Goal: Task Accomplishment & Management: Complete application form

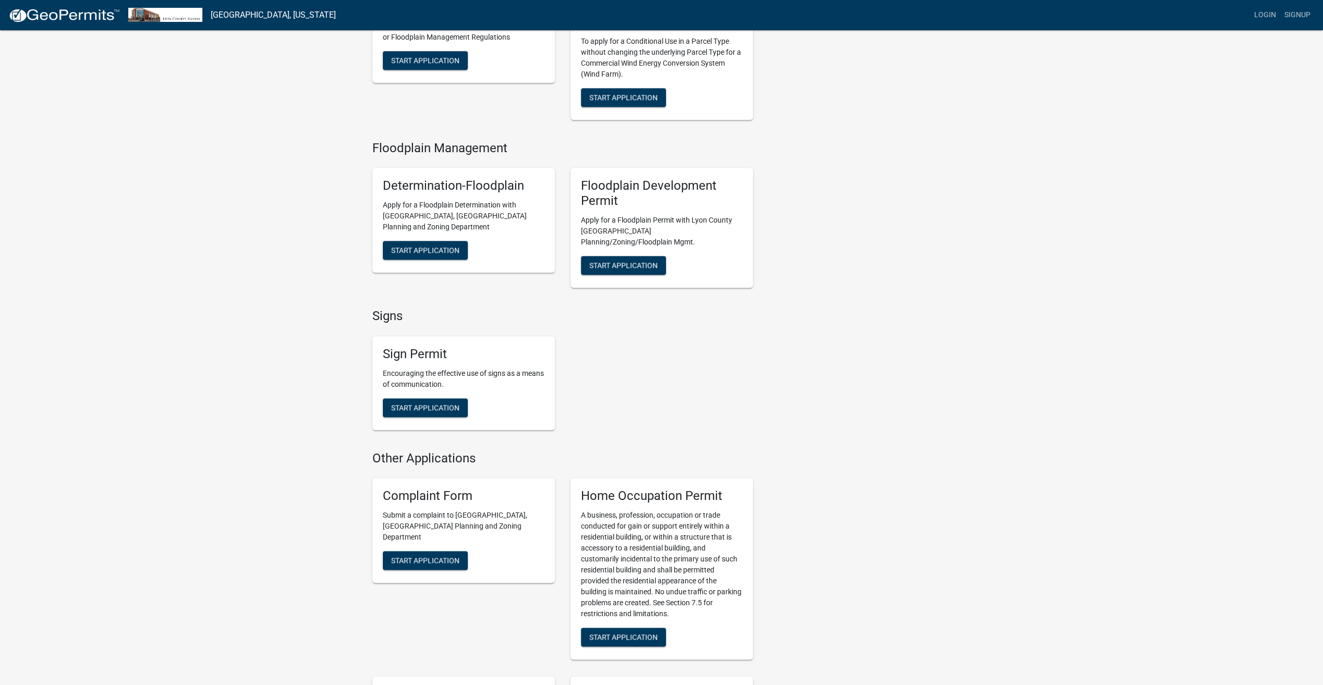
scroll to position [939, 0]
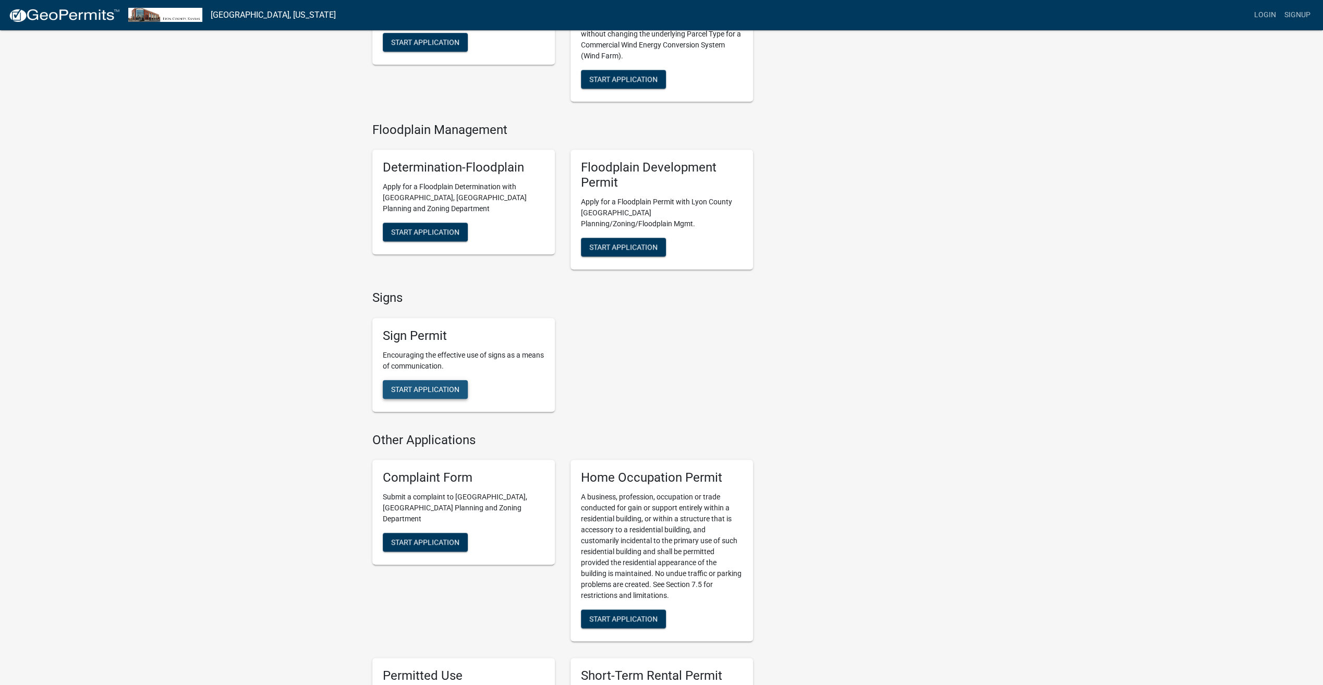
click at [450, 380] on button "Start Application" at bounding box center [425, 389] width 85 height 19
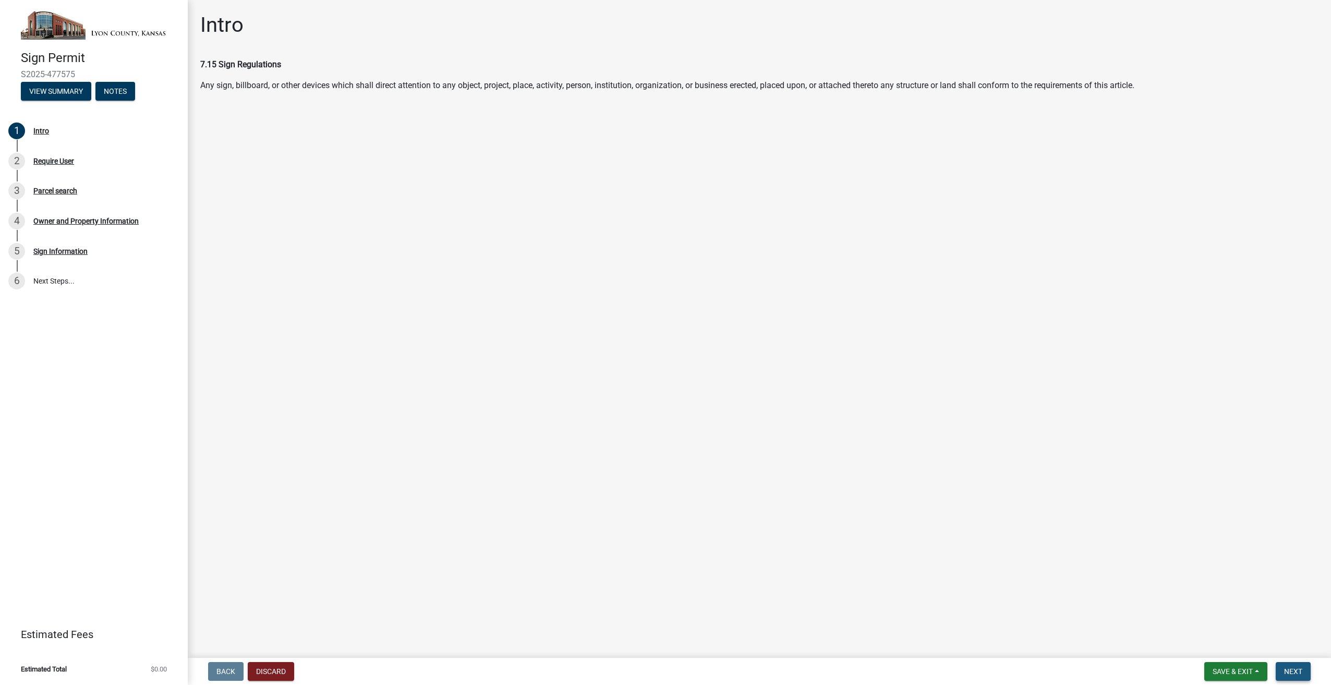
click at [1295, 670] on span "Next" at bounding box center [1293, 672] width 18 height 8
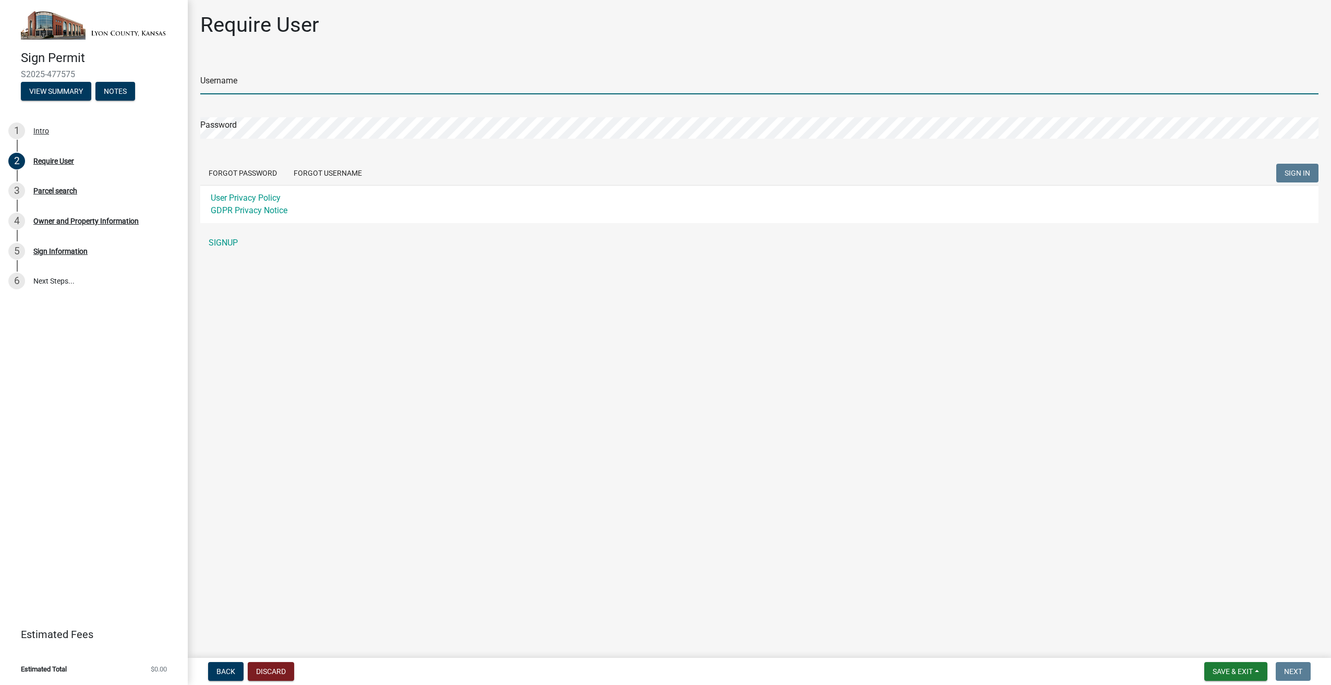
type input "[PERSON_NAME]"
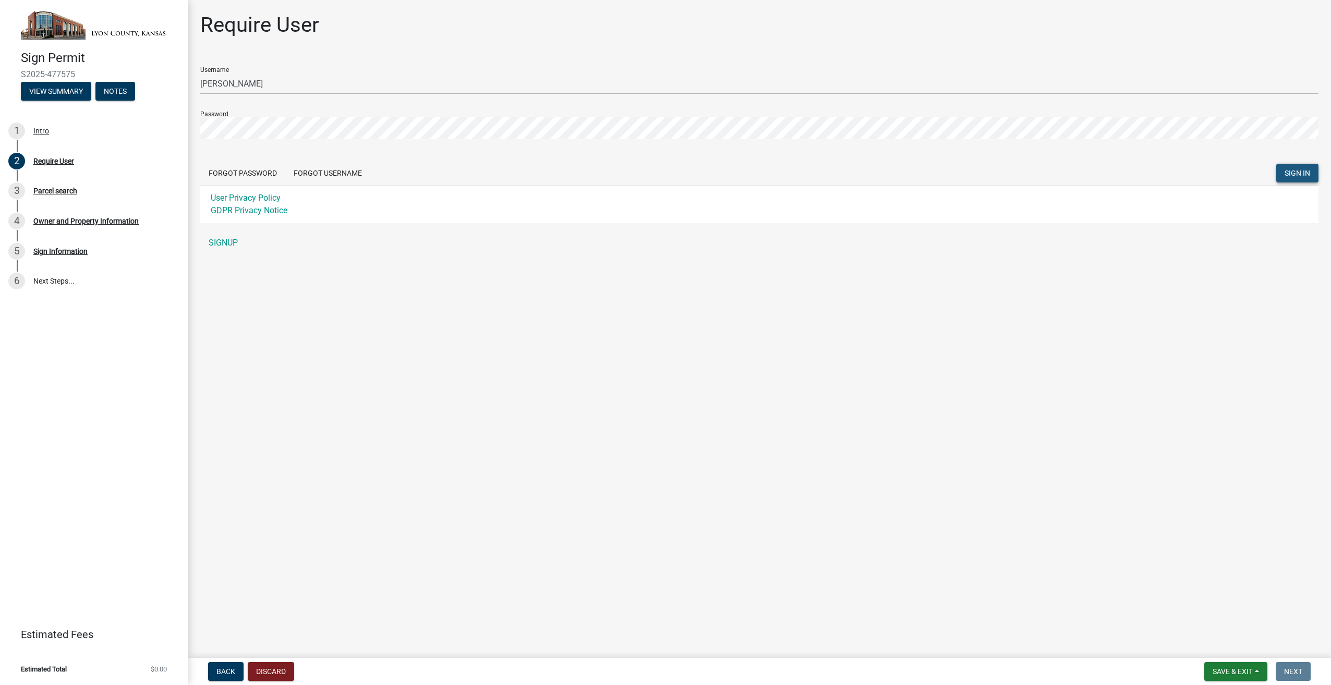
click at [1302, 170] on span "SIGN IN" at bounding box center [1298, 173] width 26 height 8
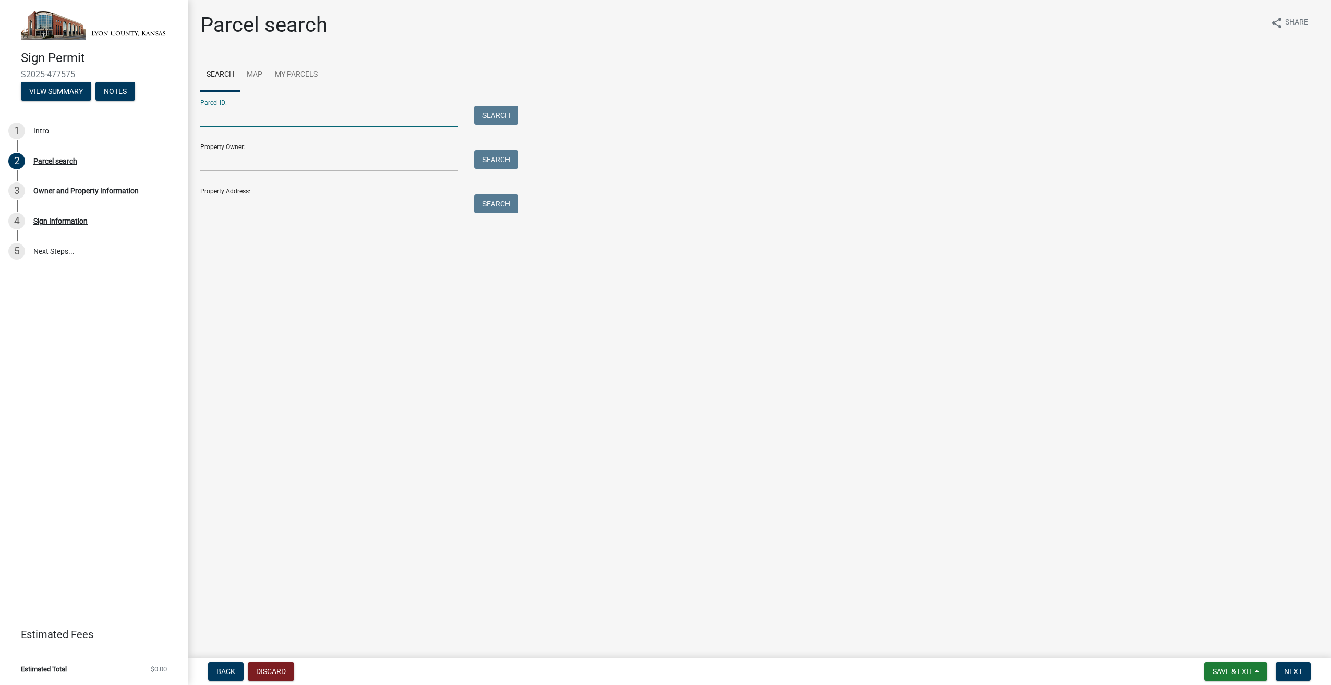
click at [373, 114] on input "Parcel ID:" at bounding box center [329, 116] width 258 height 21
click at [419, 115] on input "Parcel ID:" at bounding box center [329, 116] width 258 height 21
paste input "0561820900000016000"
type input "0561820900000016000"
click at [252, 159] on input "Property Owner:" at bounding box center [329, 160] width 258 height 21
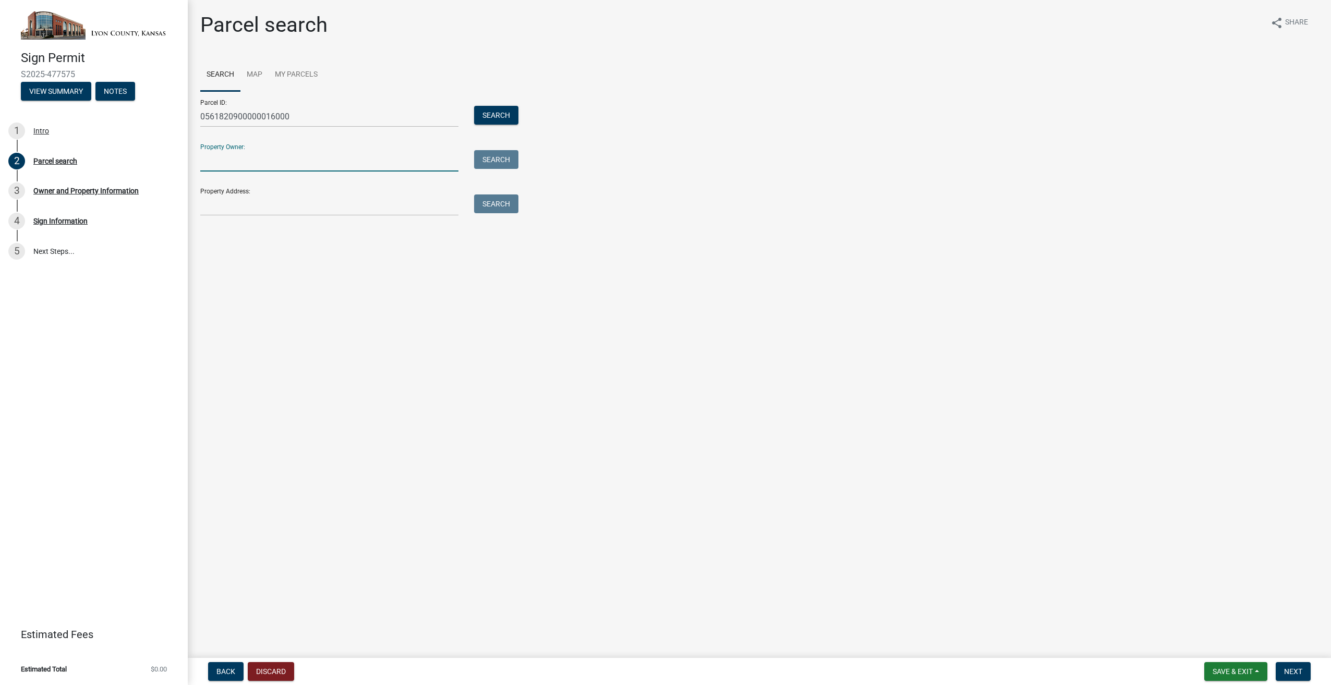
paste input "ADVANTAGE DEVELOPMENT LLC"
type input "ADVANTAGE DEVELOPMENT LLC"
click at [357, 276] on main "Parcel search share Share Search Map My Parcels Parcel ID: 0561820900000016000 …" at bounding box center [759, 327] width 1143 height 654
click at [266, 209] on input "Property Address:" at bounding box center [329, 205] width 258 height 21
paste input "[STREET_ADDRESS]."
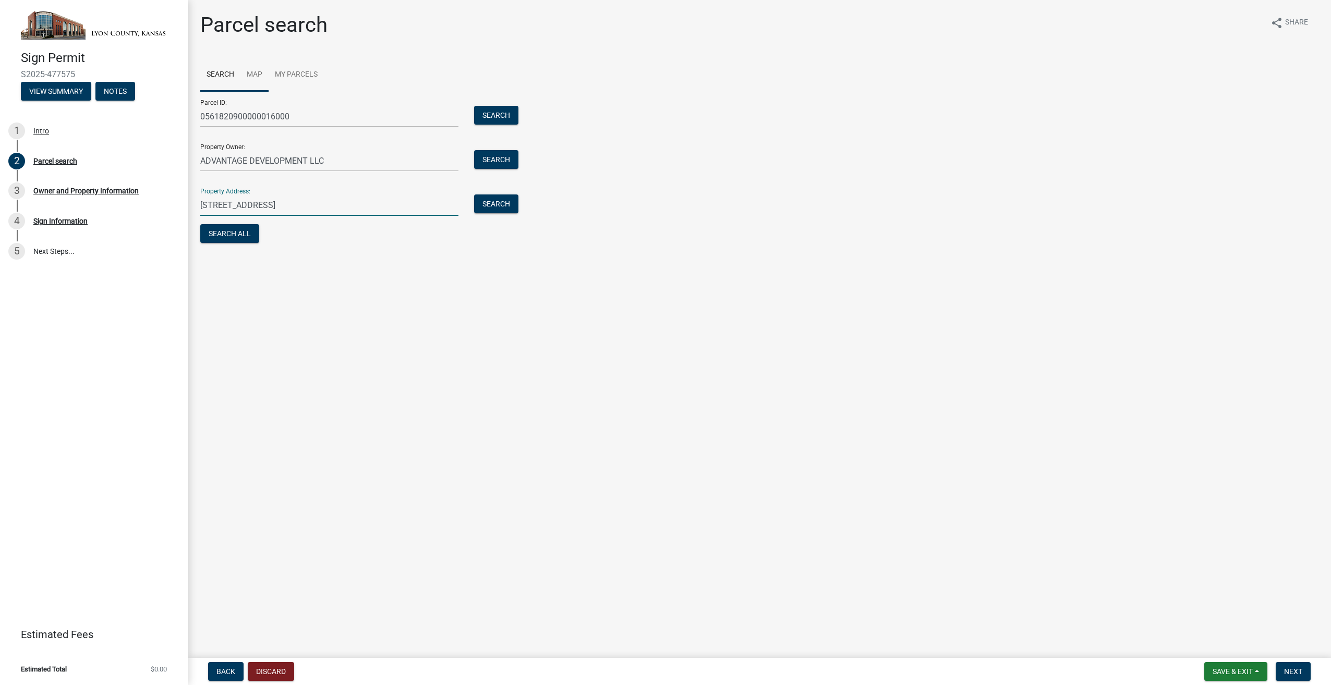
type input "[STREET_ADDRESS]"
click at [255, 73] on link "Map" at bounding box center [254, 74] width 28 height 33
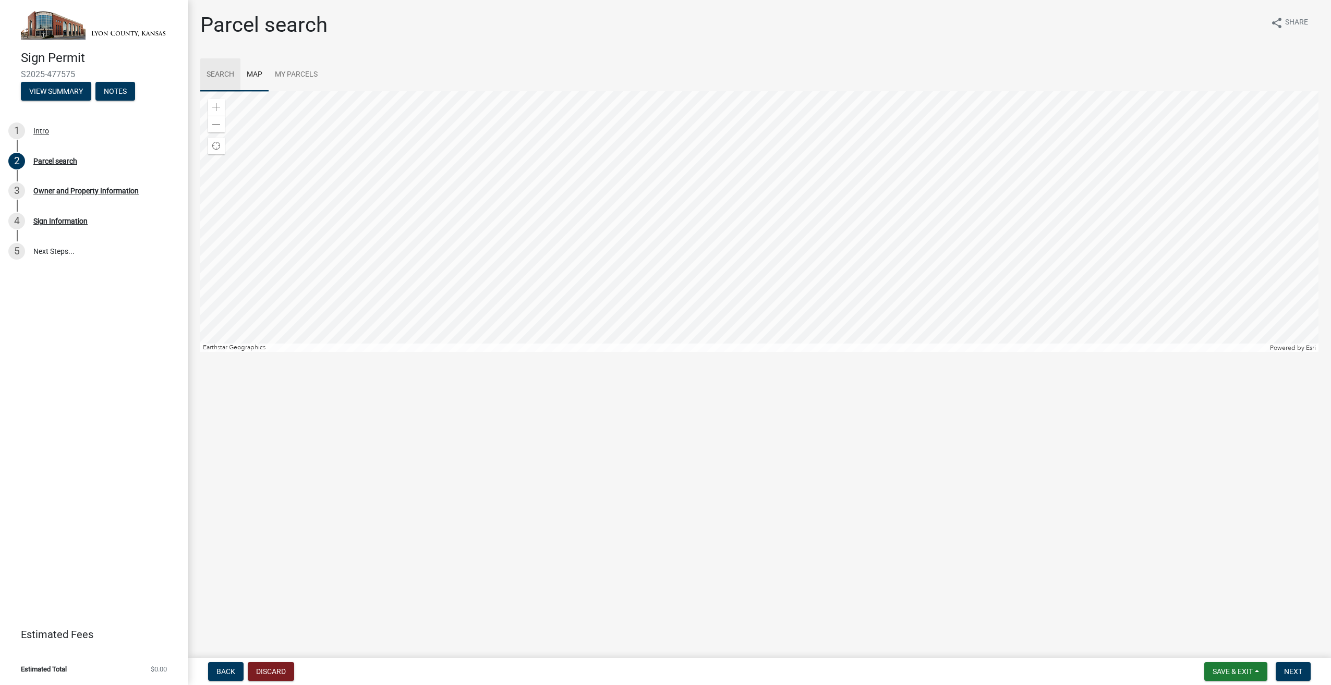
click at [219, 72] on link "Search" at bounding box center [220, 74] width 40 height 33
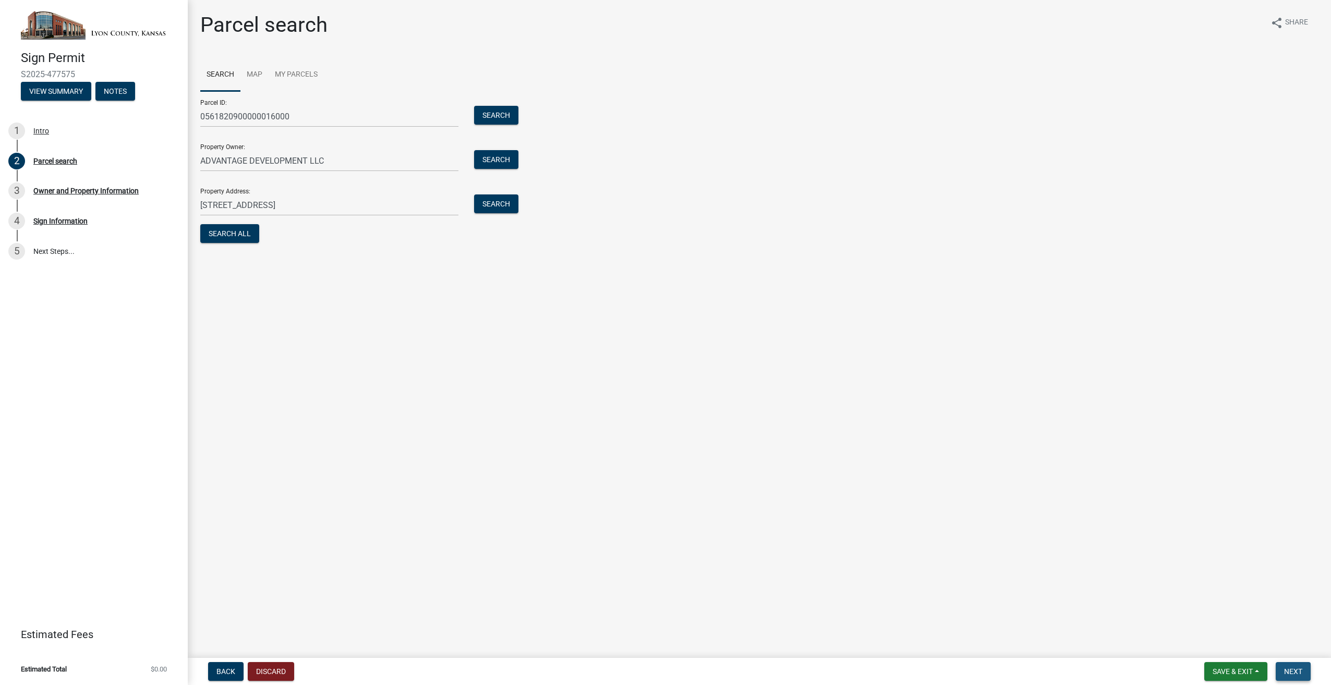
click at [1298, 670] on span "Next" at bounding box center [1293, 672] width 18 height 8
click at [496, 115] on button "Search" at bounding box center [496, 115] width 44 height 19
click at [255, 74] on link "Map" at bounding box center [254, 74] width 28 height 33
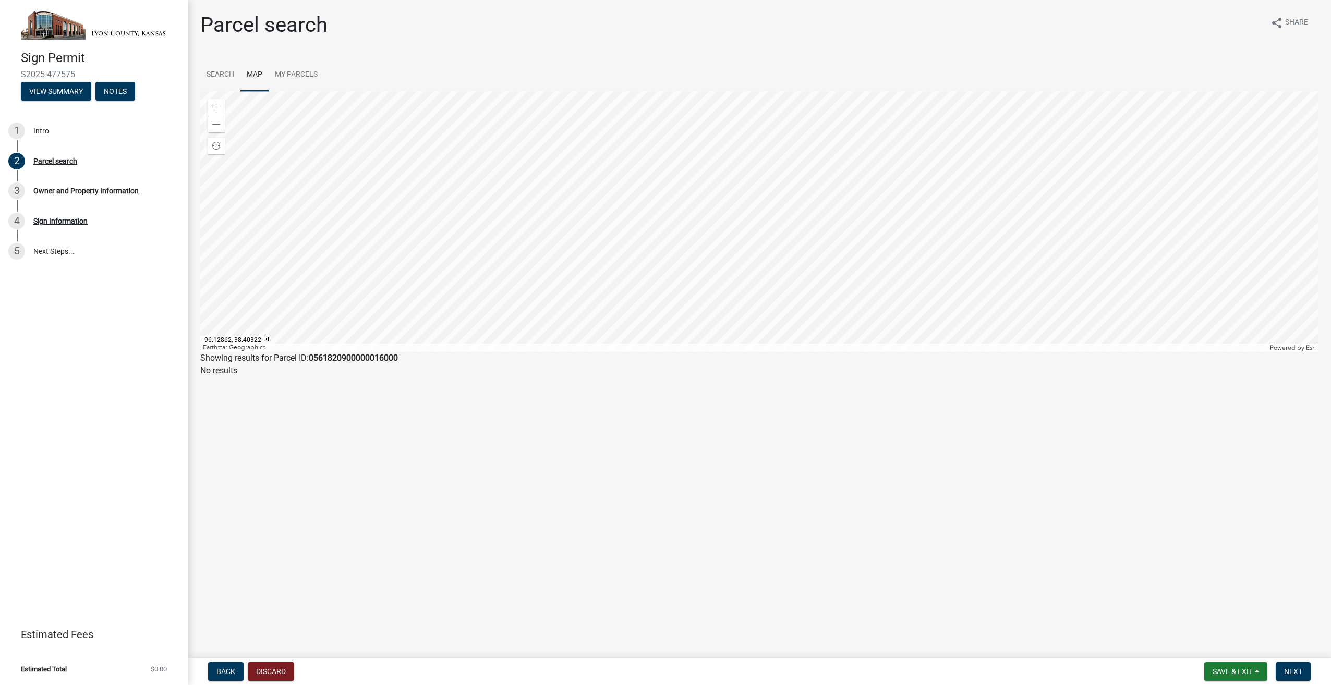
click at [752, 202] on div at bounding box center [759, 221] width 1118 height 261
click at [751, 202] on div at bounding box center [759, 221] width 1118 height 261
click at [639, 233] on div at bounding box center [759, 221] width 1118 height 261
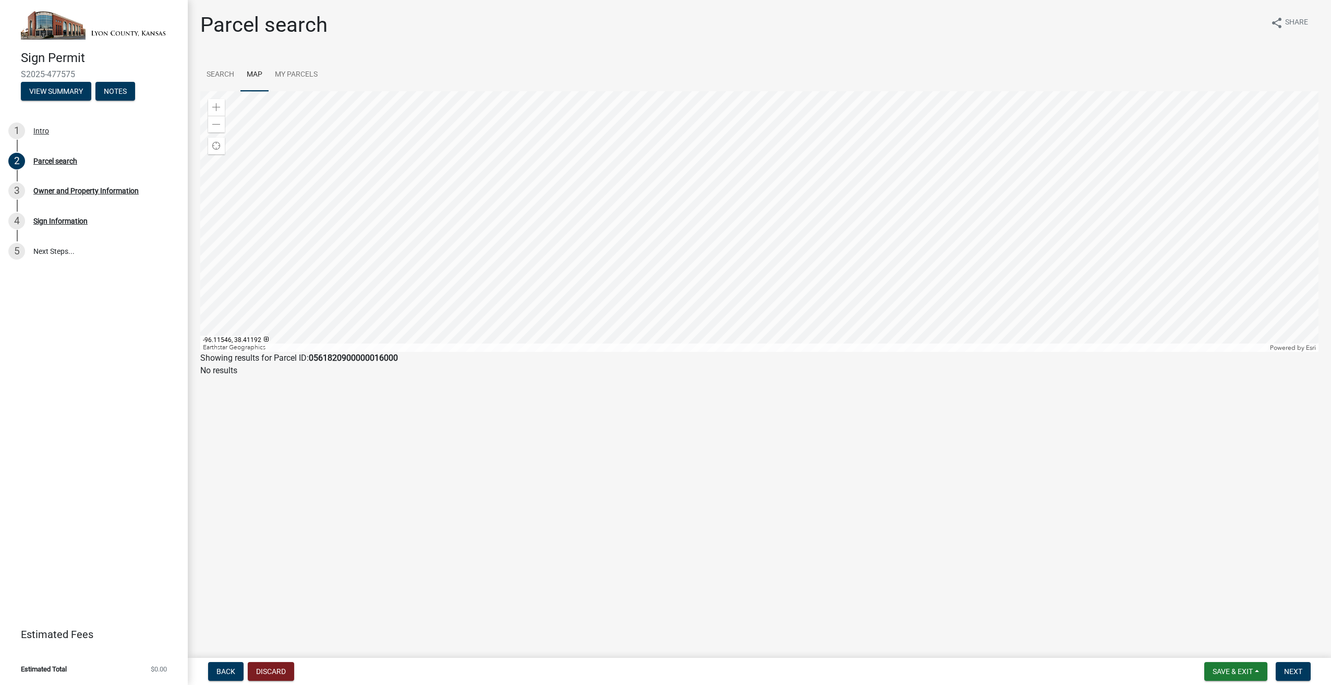
click at [658, 210] on div at bounding box center [759, 221] width 1118 height 261
click at [657, 218] on div at bounding box center [759, 221] width 1118 height 261
click at [662, 218] on div at bounding box center [759, 221] width 1118 height 261
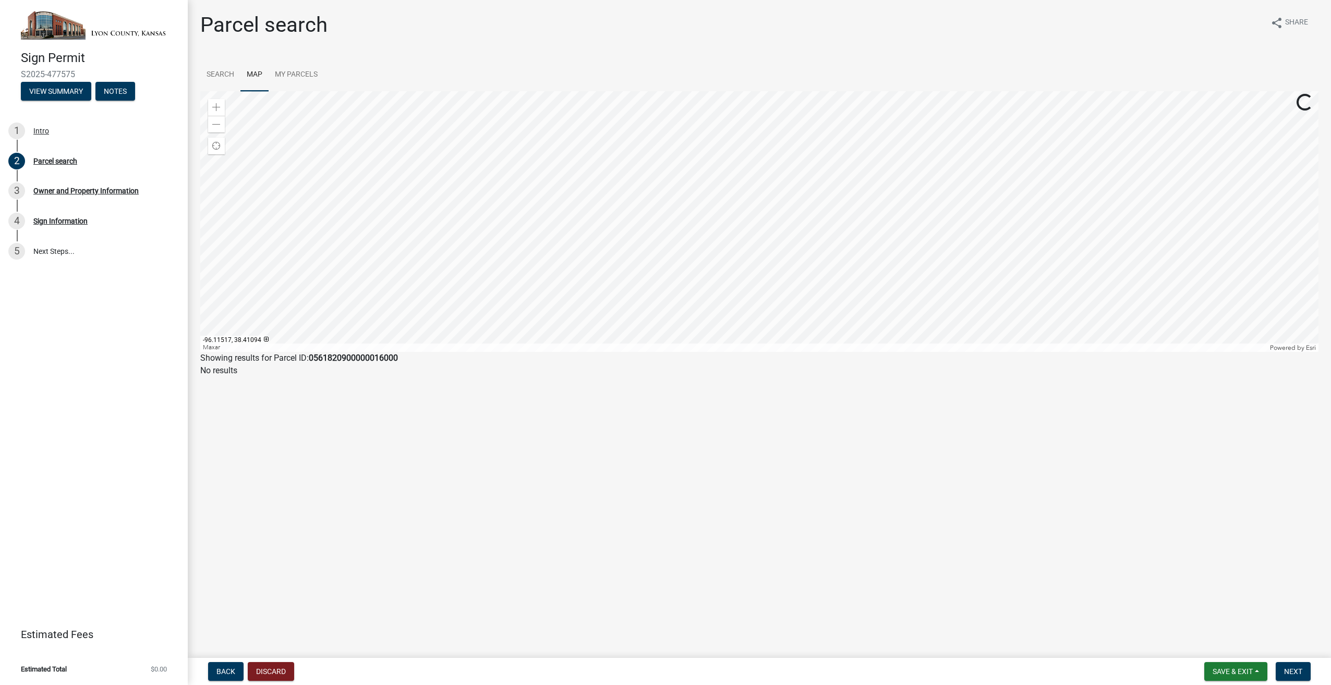
click at [662, 218] on div at bounding box center [759, 221] width 1118 height 261
click at [586, 235] on div at bounding box center [759, 221] width 1118 height 261
click at [583, 232] on div at bounding box center [759, 221] width 1118 height 261
click at [736, 207] on div at bounding box center [759, 221] width 1118 height 261
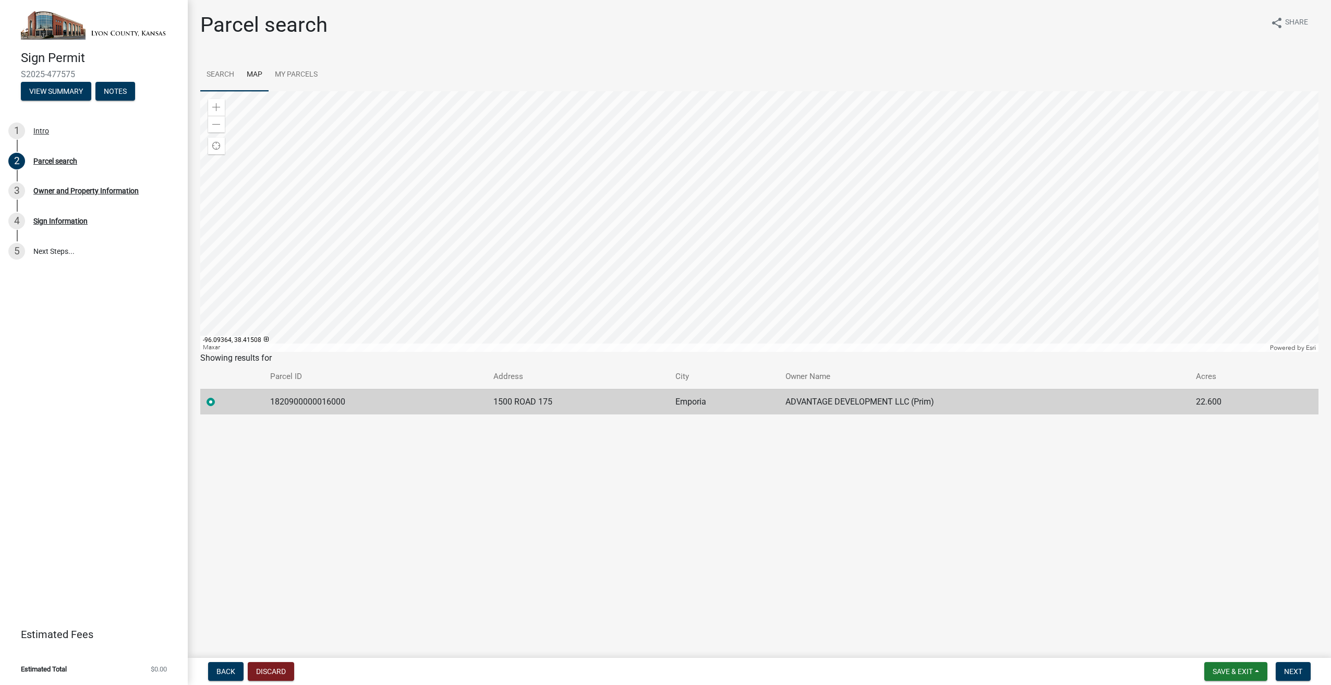
click at [216, 72] on link "Search" at bounding box center [220, 74] width 40 height 33
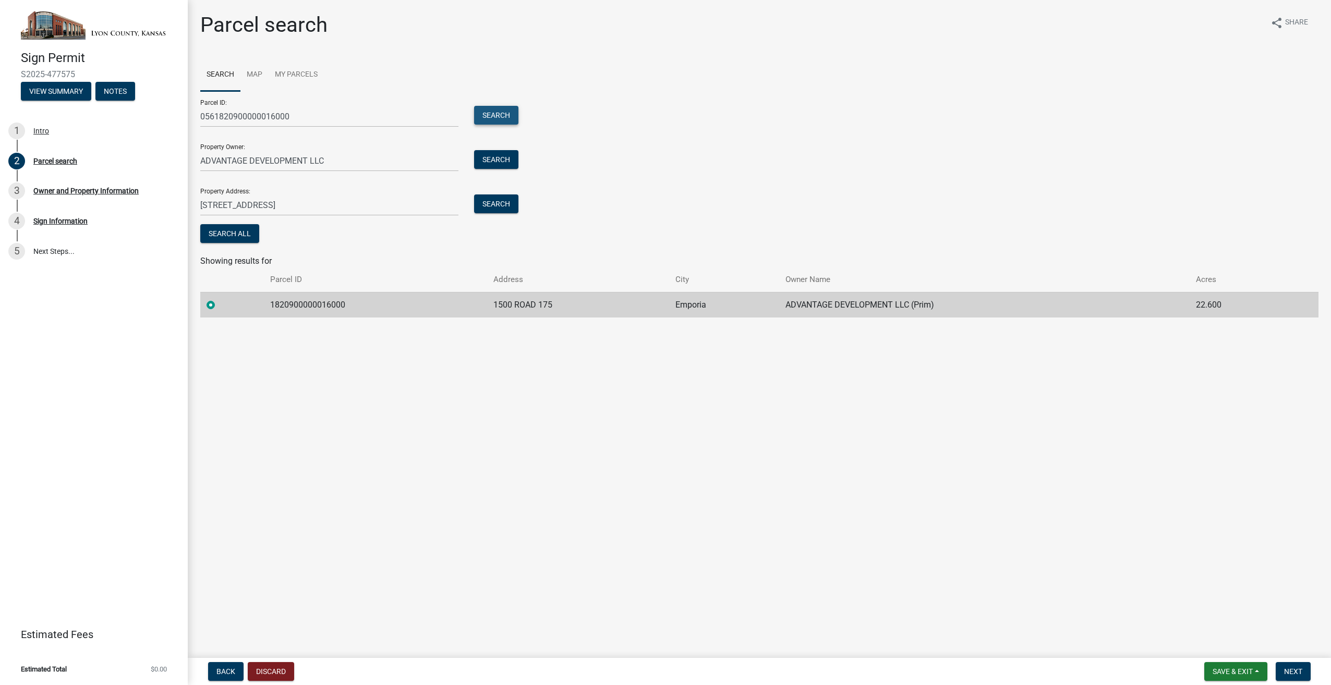
click at [497, 112] on button "Search" at bounding box center [496, 115] width 44 height 19
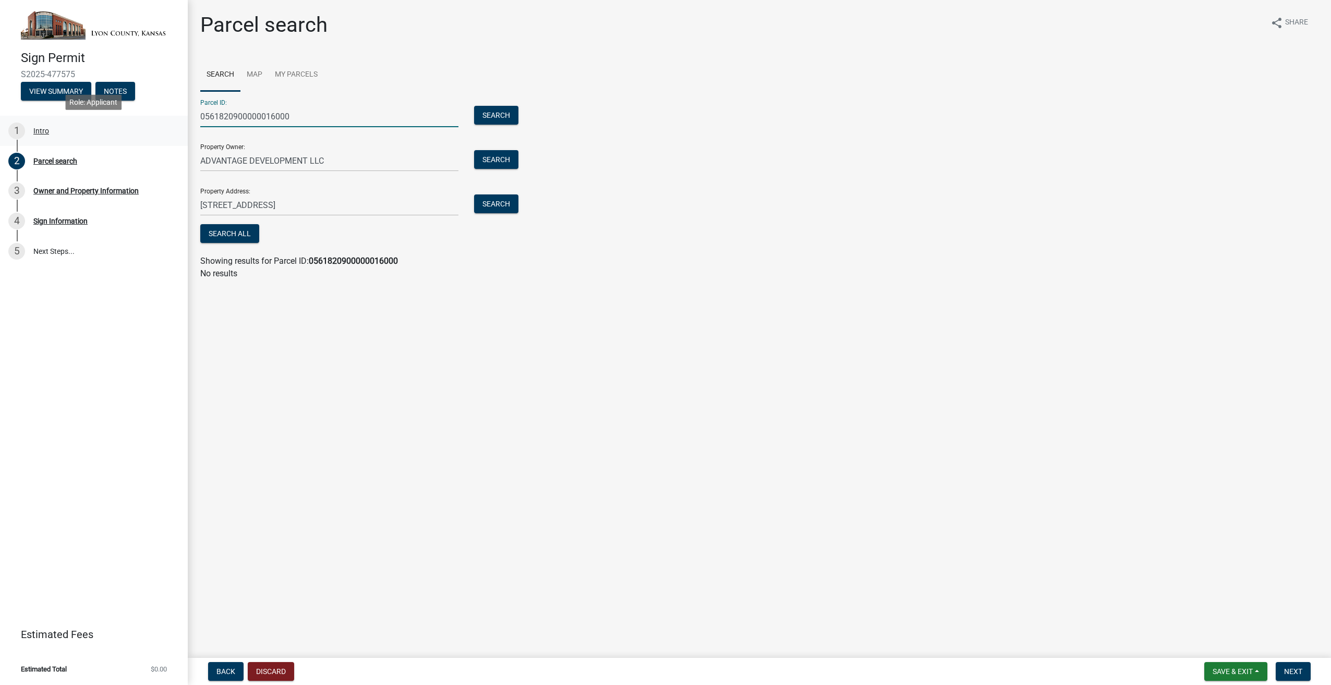
drag, startPoint x: 227, startPoint y: 119, endPoint x: 167, endPoint y: 119, distance: 60.0
click at [164, 119] on div "Sign Permit S2025-477575 View Summary Notes 1 Intro 2 Parcel search 3 Owner and…" at bounding box center [665, 342] width 1331 height 685
paste input "0561820900000016000"
type input "0561820900000016000"
click at [255, 73] on link "Map" at bounding box center [254, 74] width 28 height 33
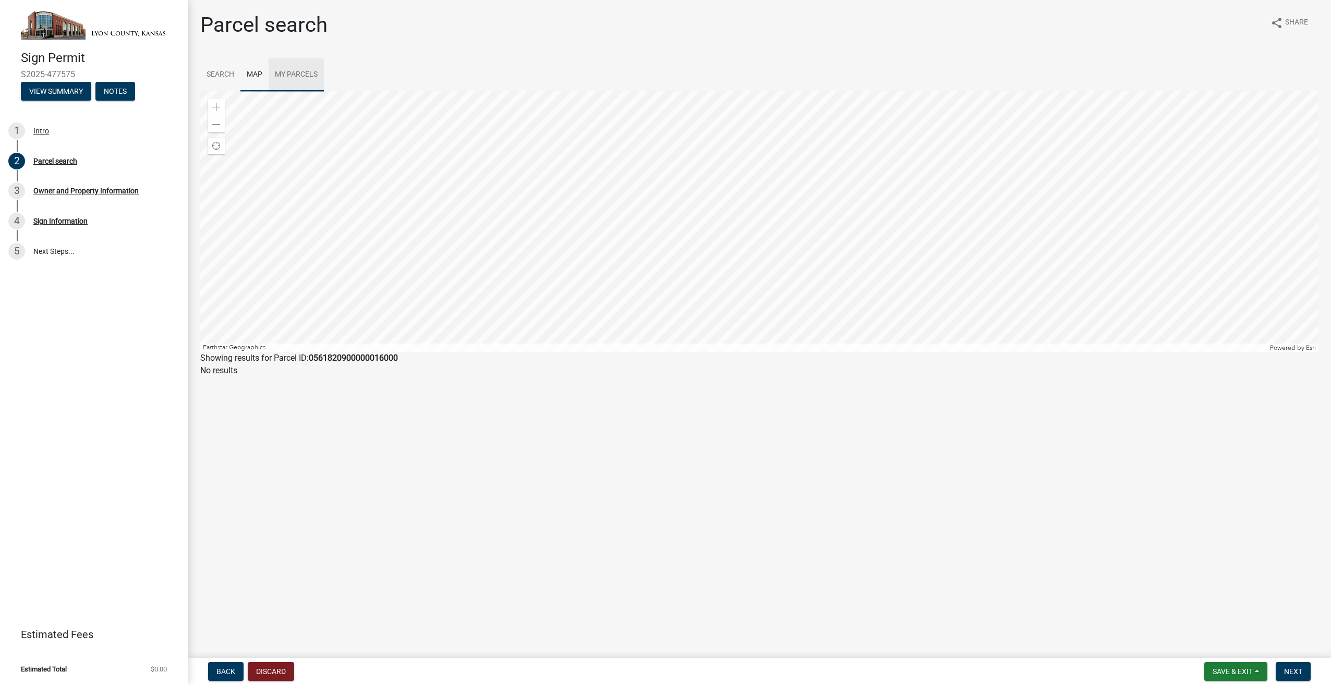
click at [289, 74] on link "My Parcels" at bounding box center [296, 74] width 55 height 33
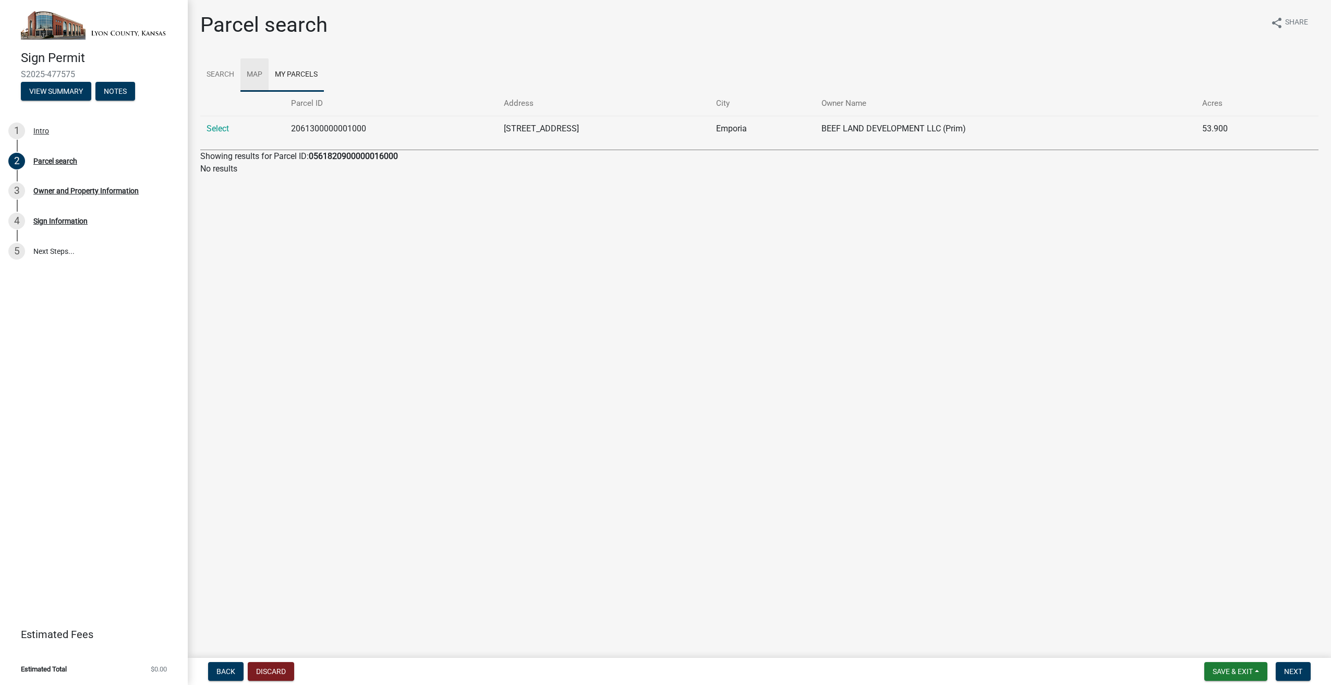
click at [253, 75] on link "Map" at bounding box center [254, 74] width 28 height 33
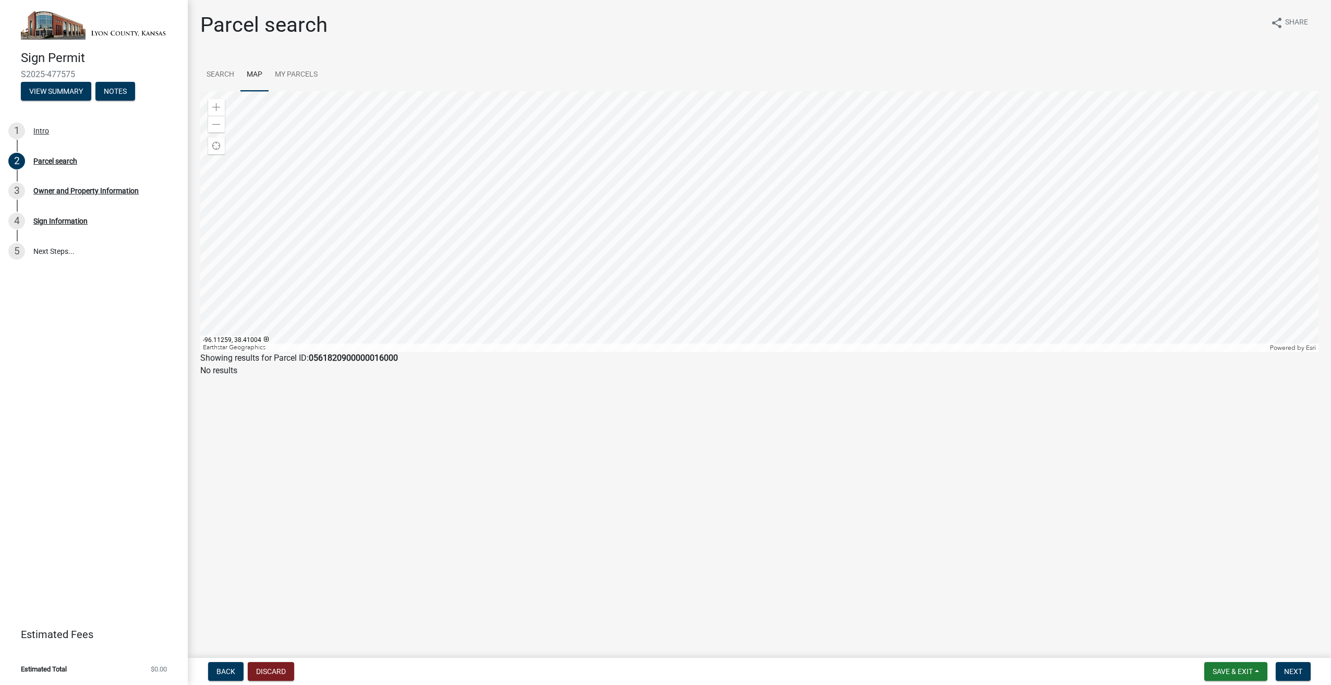
click at [764, 195] on div at bounding box center [759, 221] width 1118 height 261
click at [757, 202] on div at bounding box center [759, 221] width 1118 height 261
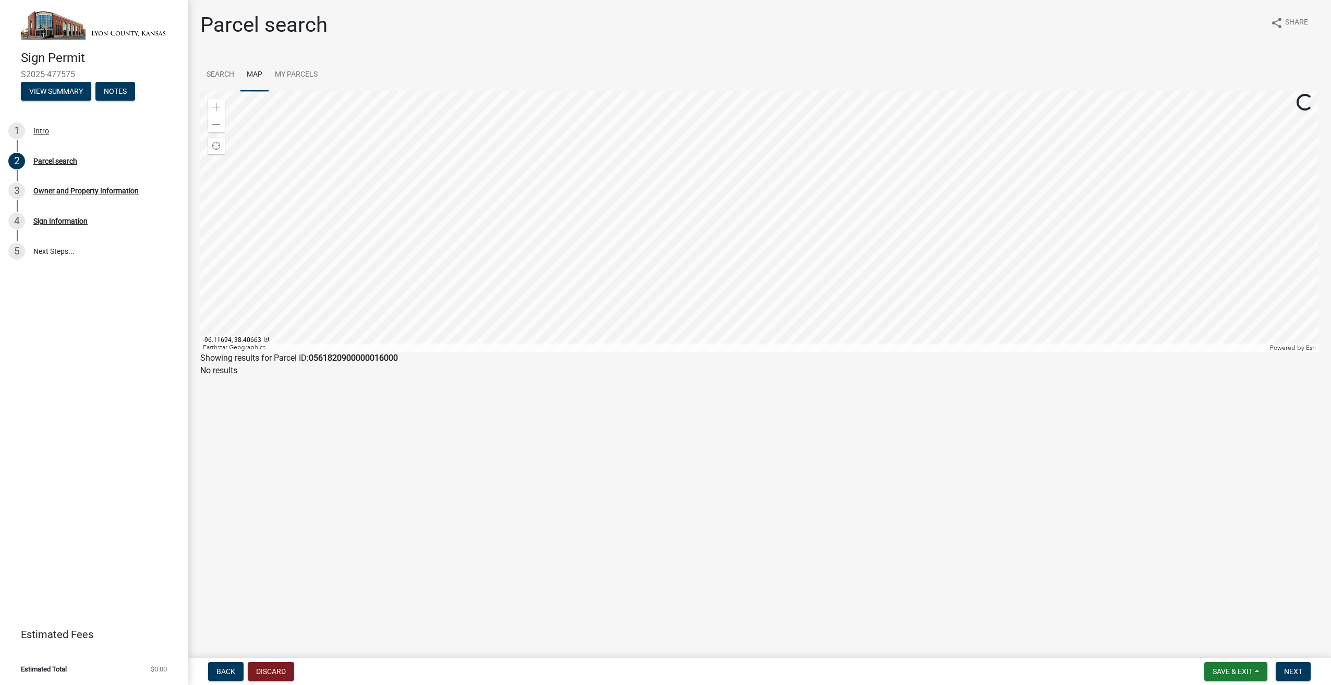
click at [757, 202] on div at bounding box center [759, 221] width 1118 height 261
click at [615, 228] on div at bounding box center [759, 221] width 1118 height 261
click at [774, 214] on div at bounding box center [759, 221] width 1118 height 261
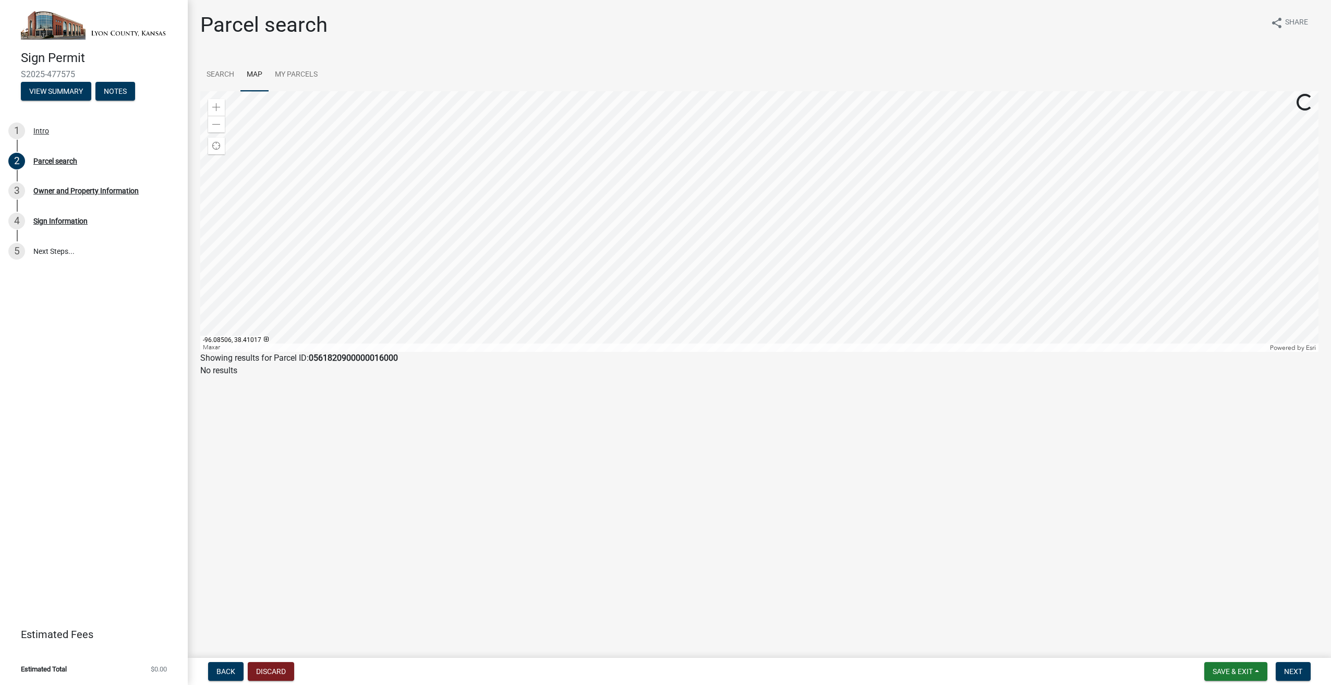
click at [774, 214] on div at bounding box center [759, 221] width 1118 height 261
click at [763, 215] on div at bounding box center [759, 221] width 1118 height 261
click at [588, 244] on div at bounding box center [759, 221] width 1118 height 261
click at [506, 205] on div at bounding box center [759, 221] width 1118 height 261
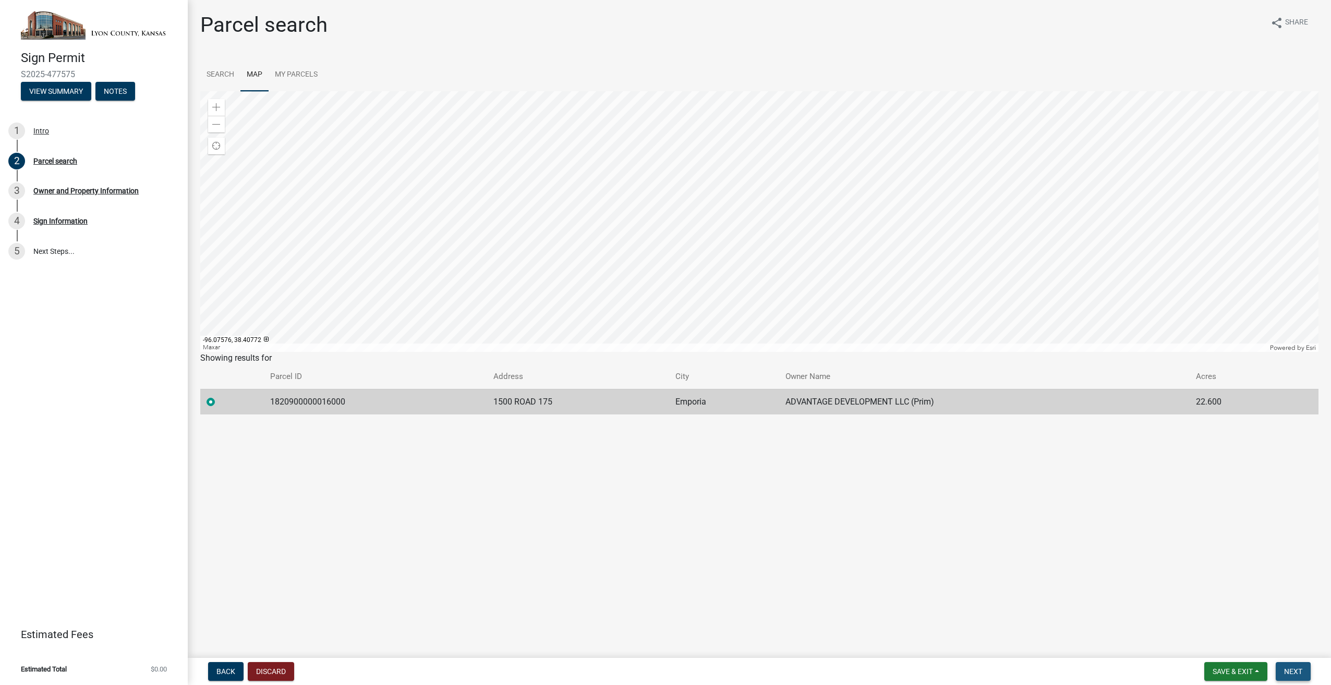
click at [1293, 669] on span "Next" at bounding box center [1293, 672] width 18 height 8
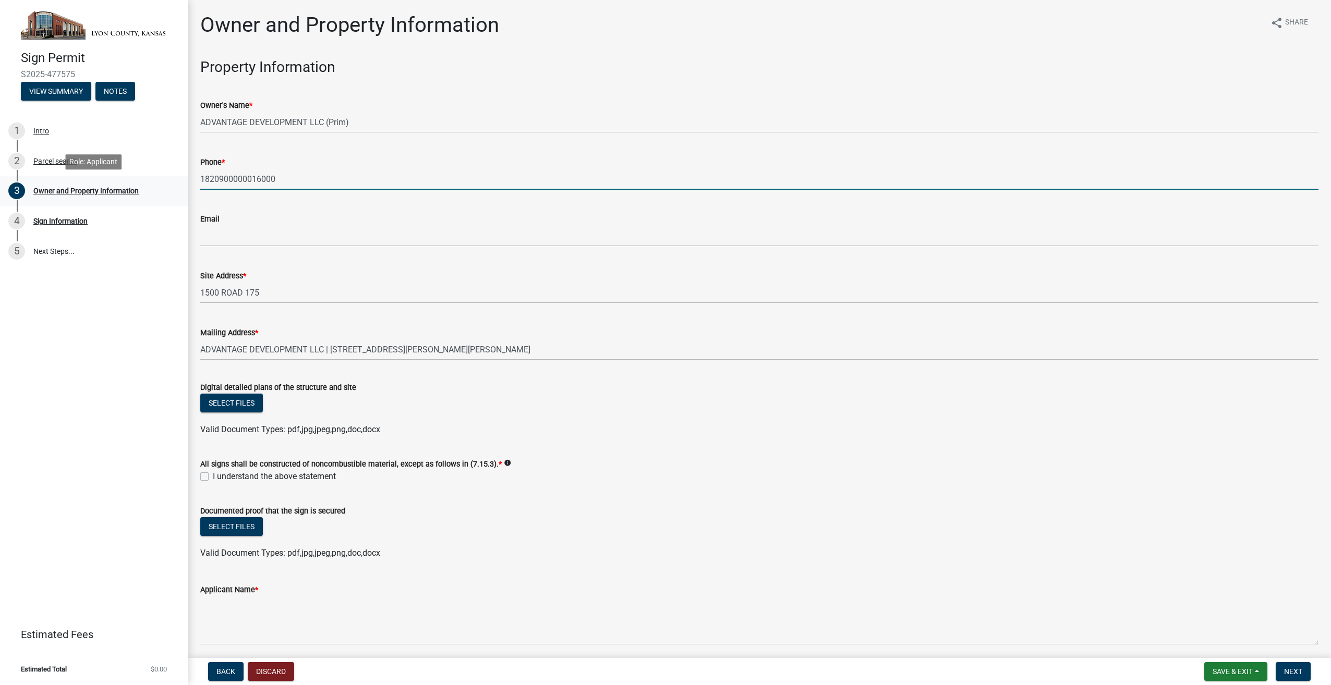
drag, startPoint x: 289, startPoint y: 178, endPoint x: 153, endPoint y: 183, distance: 136.2
click at [153, 183] on div "Sign Permit S2025-477575 View Summary Notes 1 Intro 2 Parcel search 3 Owner and…" at bounding box center [665, 342] width 1331 height 685
type input "9132015436"
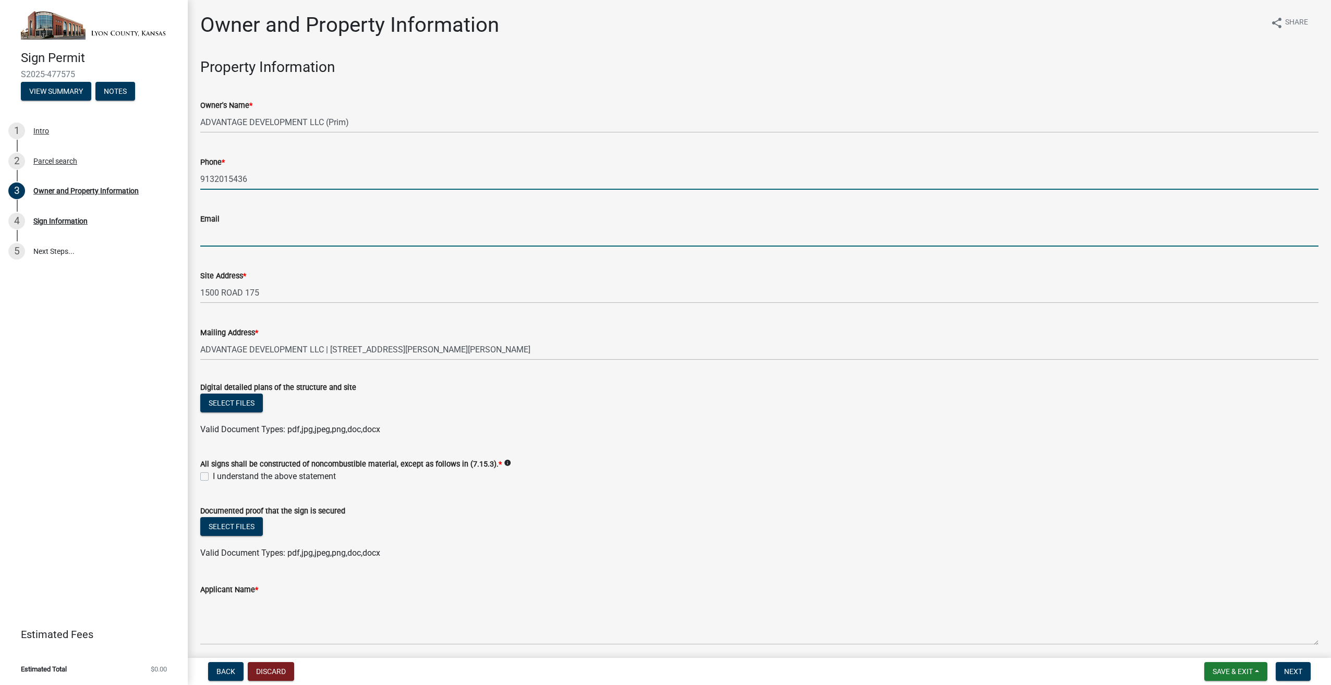
click at [478, 228] on input "Email" at bounding box center [759, 235] width 1118 height 21
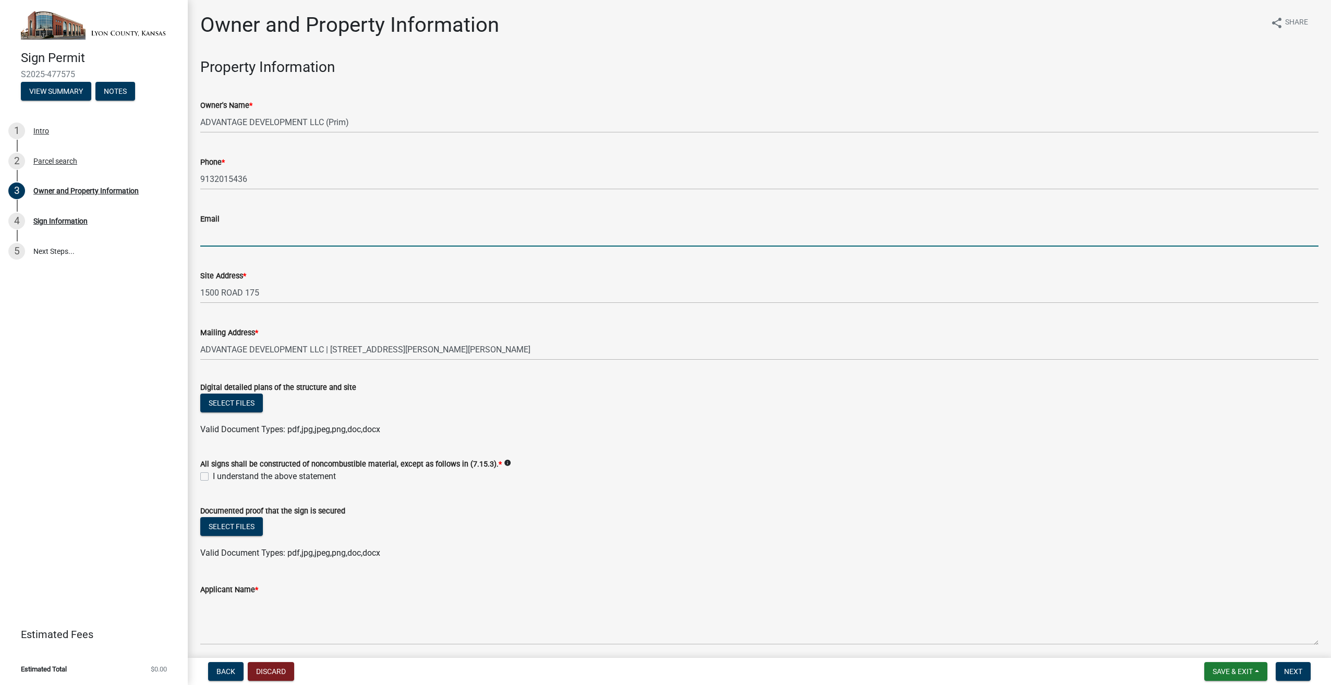
type input "[EMAIL_ADDRESS][DOMAIN_NAME]"
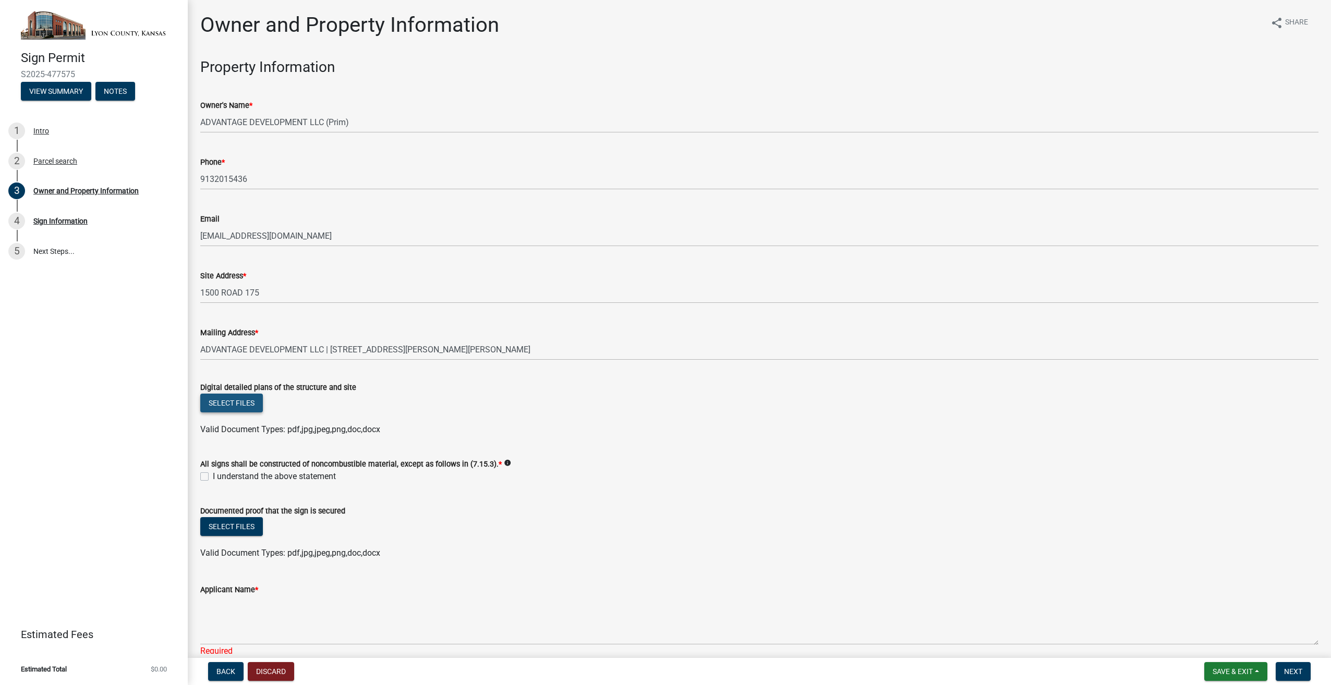
click at [226, 399] on button "Select files" at bounding box center [231, 403] width 63 height 19
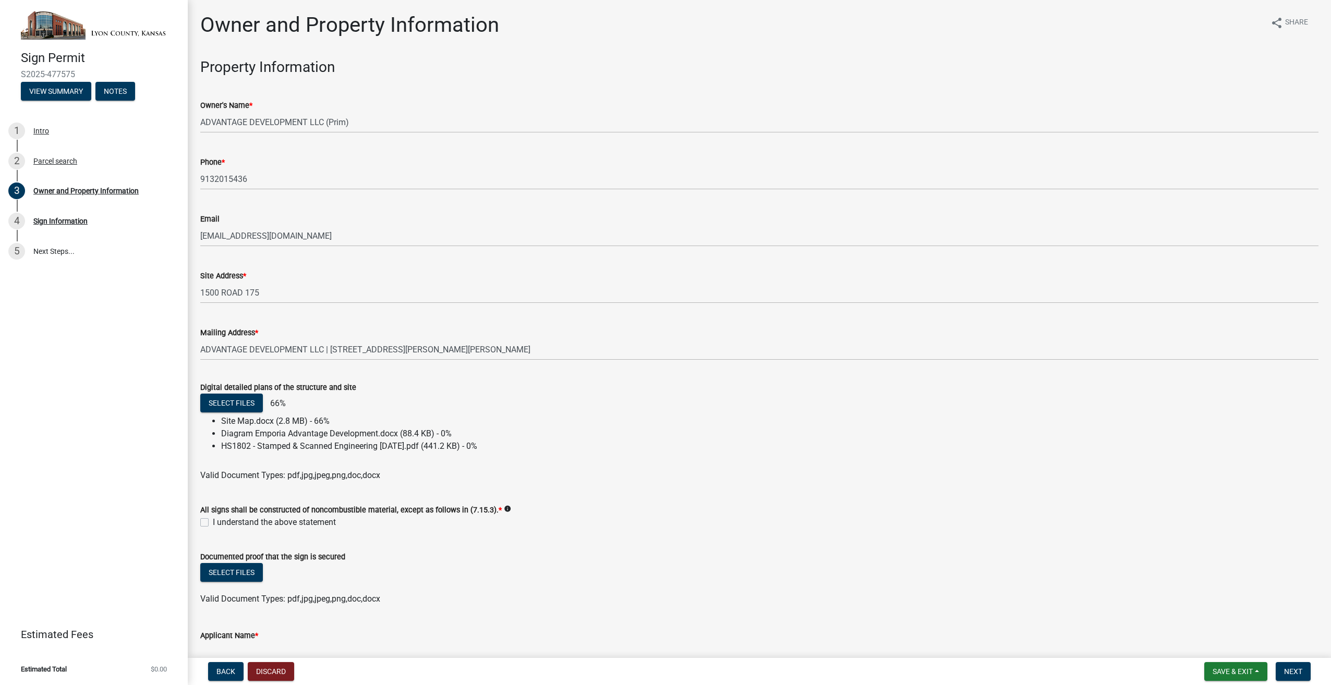
click at [213, 522] on label "I understand the above statement" at bounding box center [274, 522] width 123 height 13
click at [213, 522] on input "I understand the above statement" at bounding box center [216, 519] width 7 height 7
checkbox input "true"
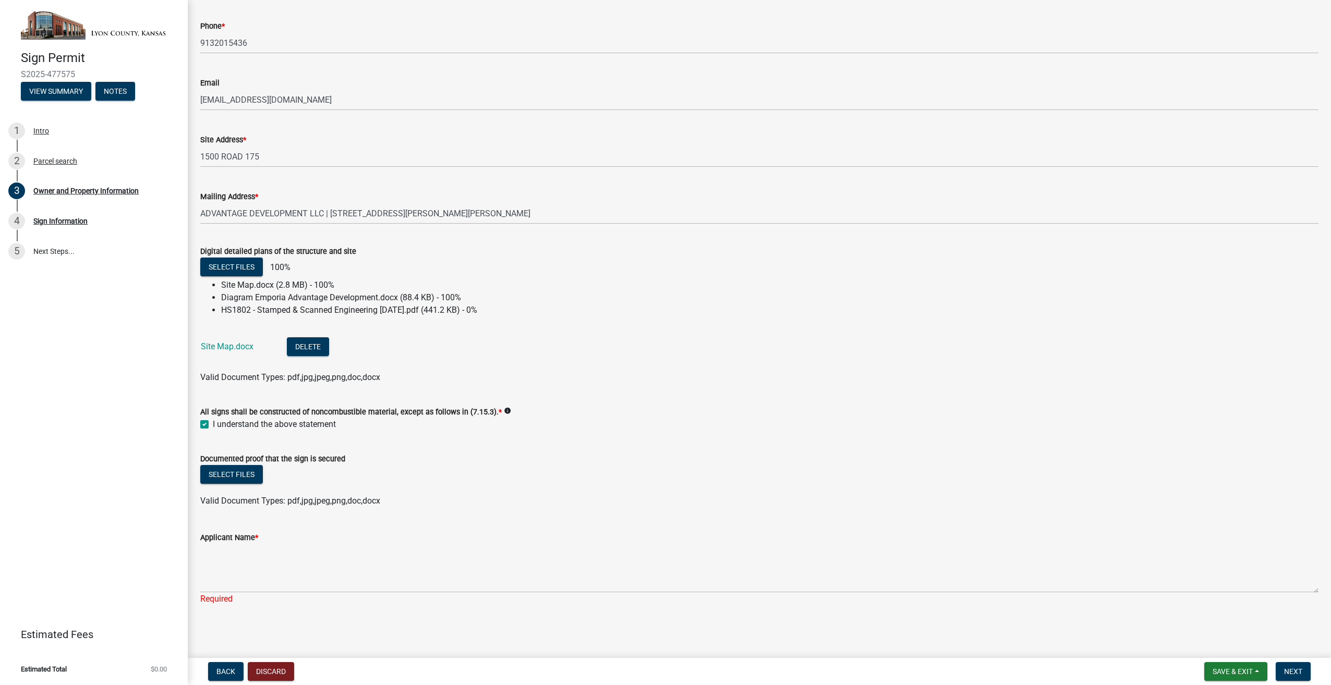
scroll to position [128, 0]
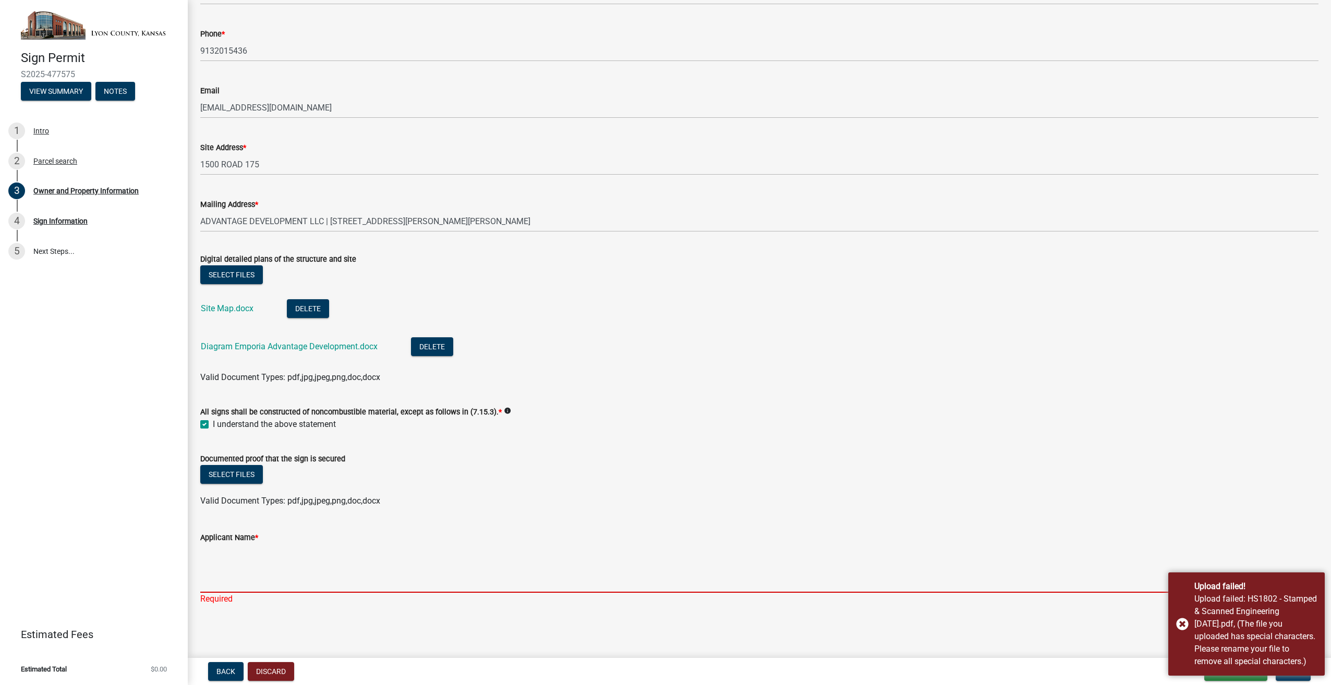
click at [207, 576] on textarea "Applicant Name *" at bounding box center [759, 568] width 1118 height 49
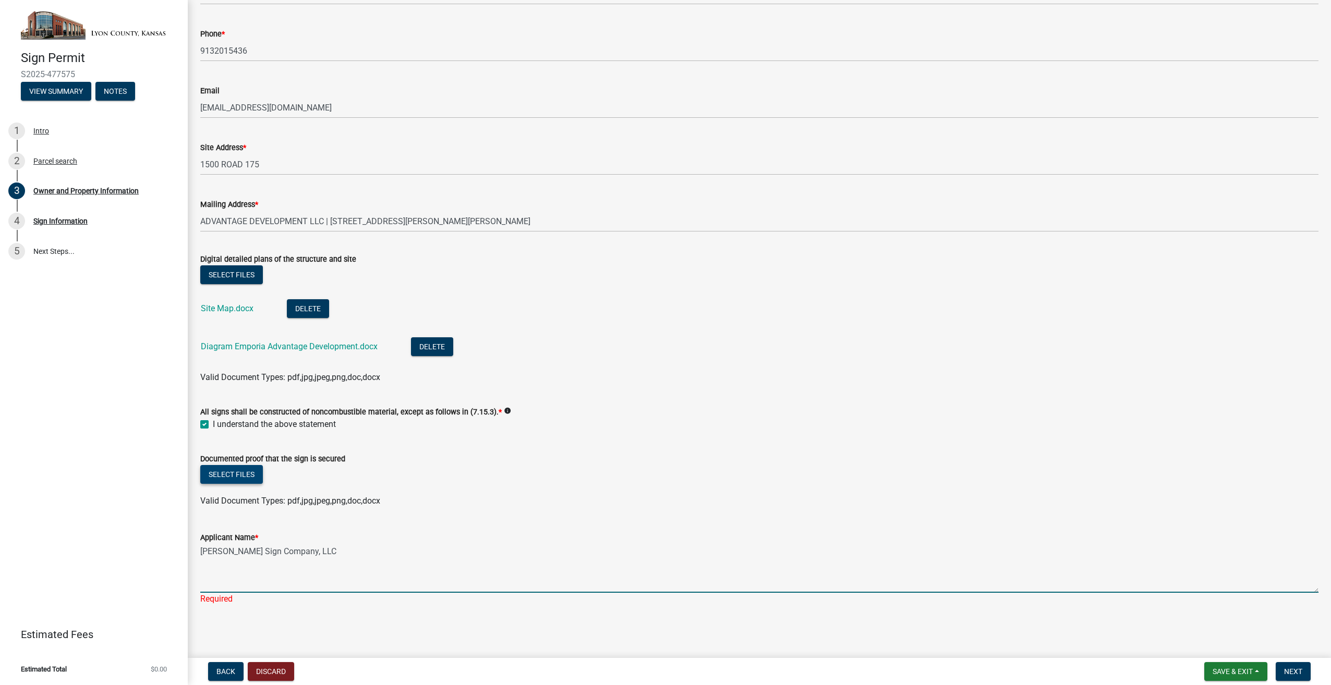
type textarea "[PERSON_NAME] Sign Company, LLC"
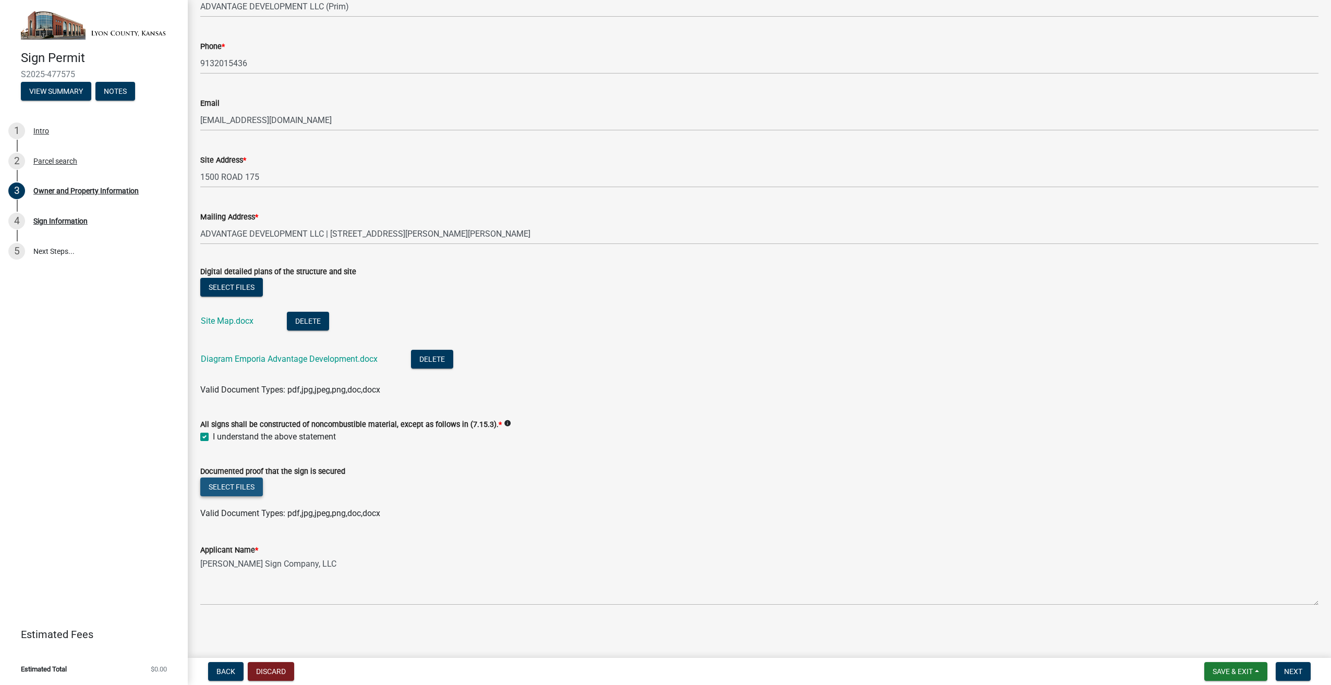
click at [228, 469] on form "Documented proof that the sign is secured Select files Valid Document Types: pd…" at bounding box center [759, 486] width 1118 height 67
click at [232, 484] on button "Select files" at bounding box center [231, 487] width 63 height 19
click at [225, 483] on button "Select files" at bounding box center [231, 487] width 63 height 19
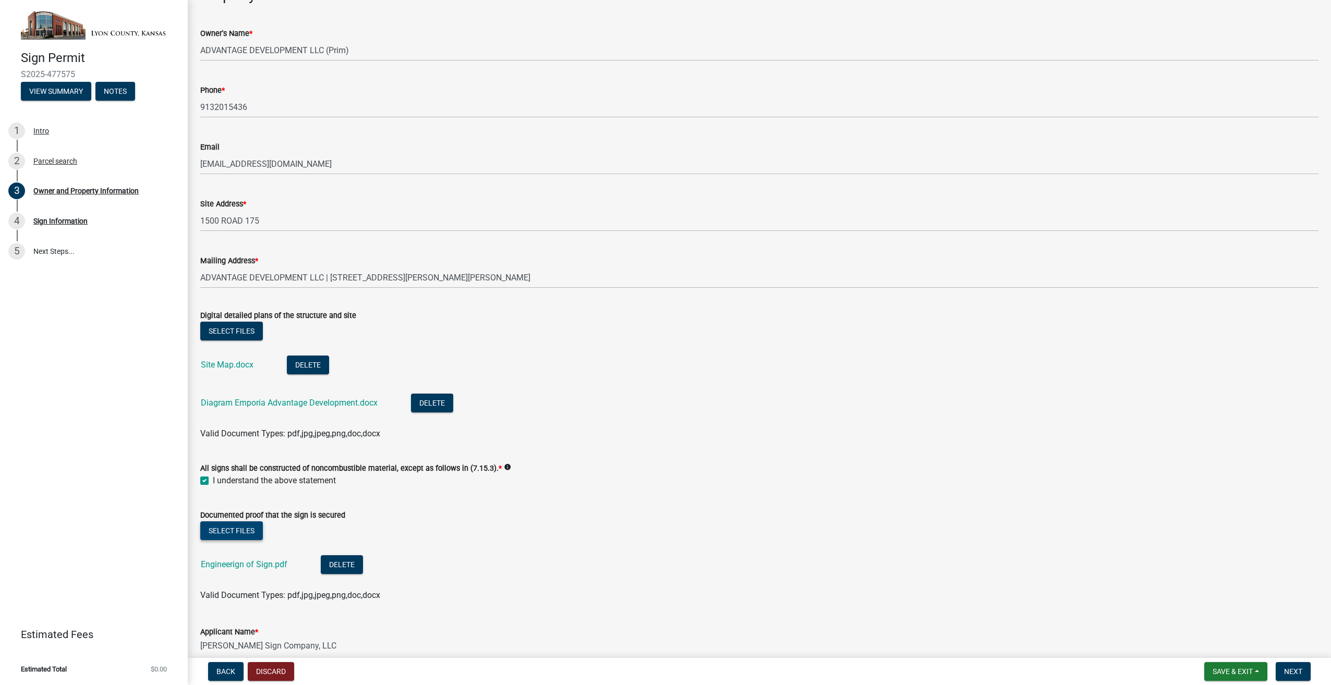
scroll to position [0, 0]
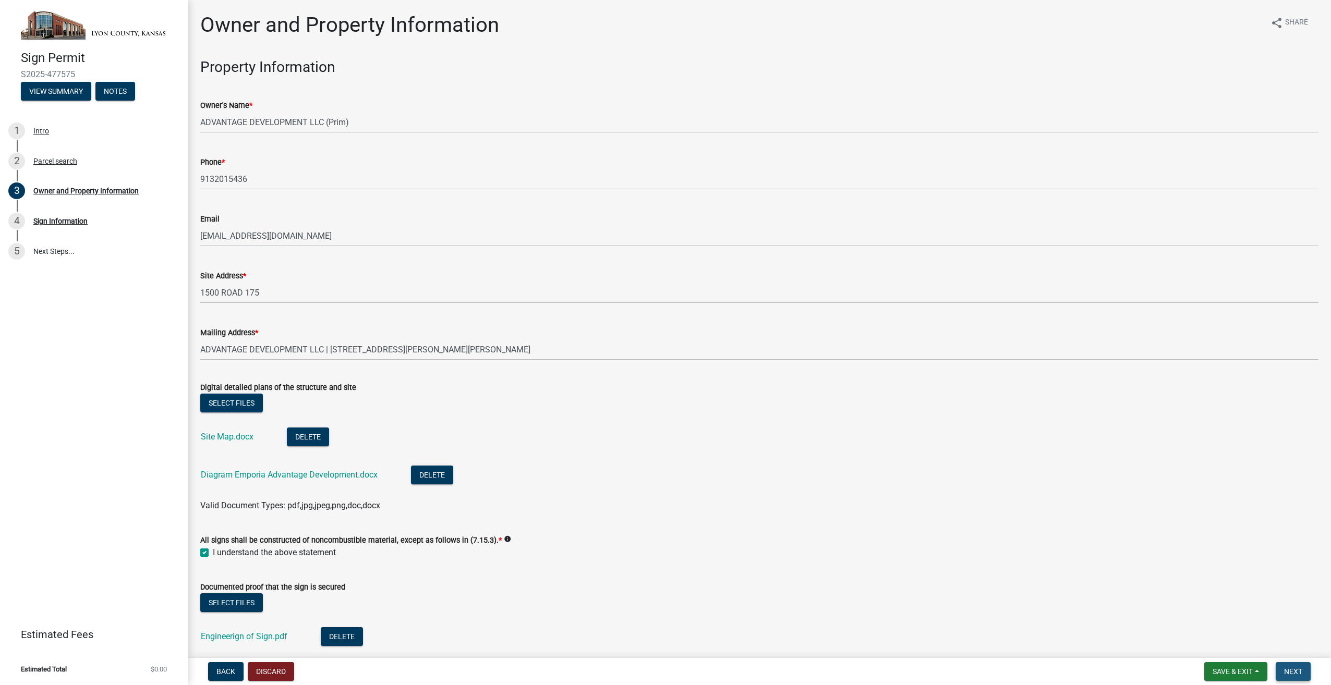
click at [1292, 668] on span "Next" at bounding box center [1293, 672] width 18 height 8
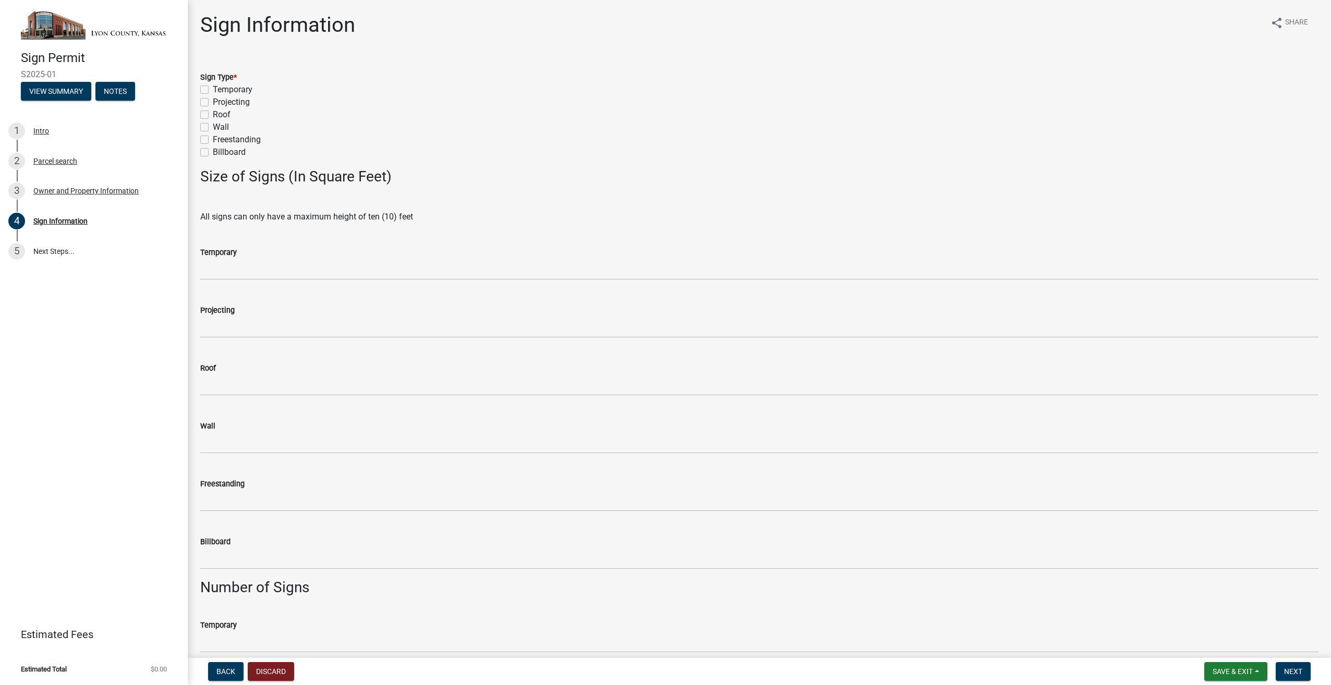
click at [213, 153] on label "Billboard" at bounding box center [229, 152] width 33 height 13
click at [213, 153] on input "Billboard" at bounding box center [216, 149] width 7 height 7
checkbox input "true"
checkbox input "false"
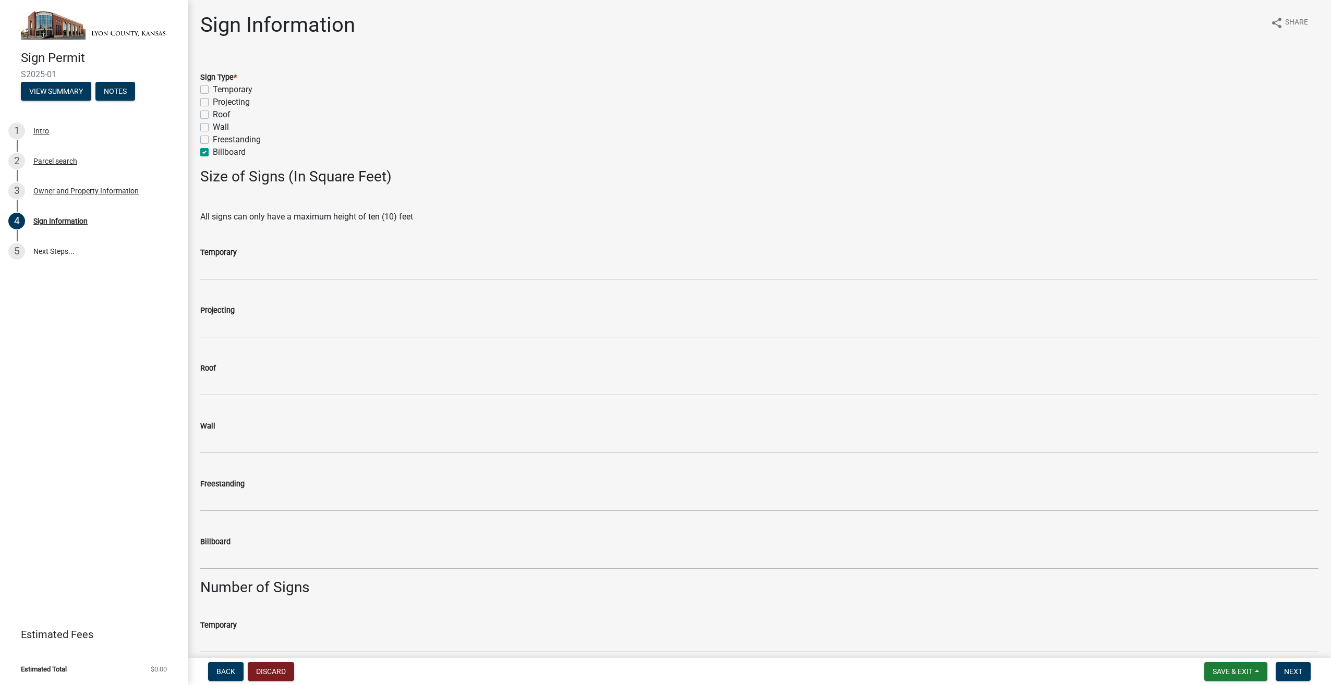
checkbox input "false"
checkbox input "true"
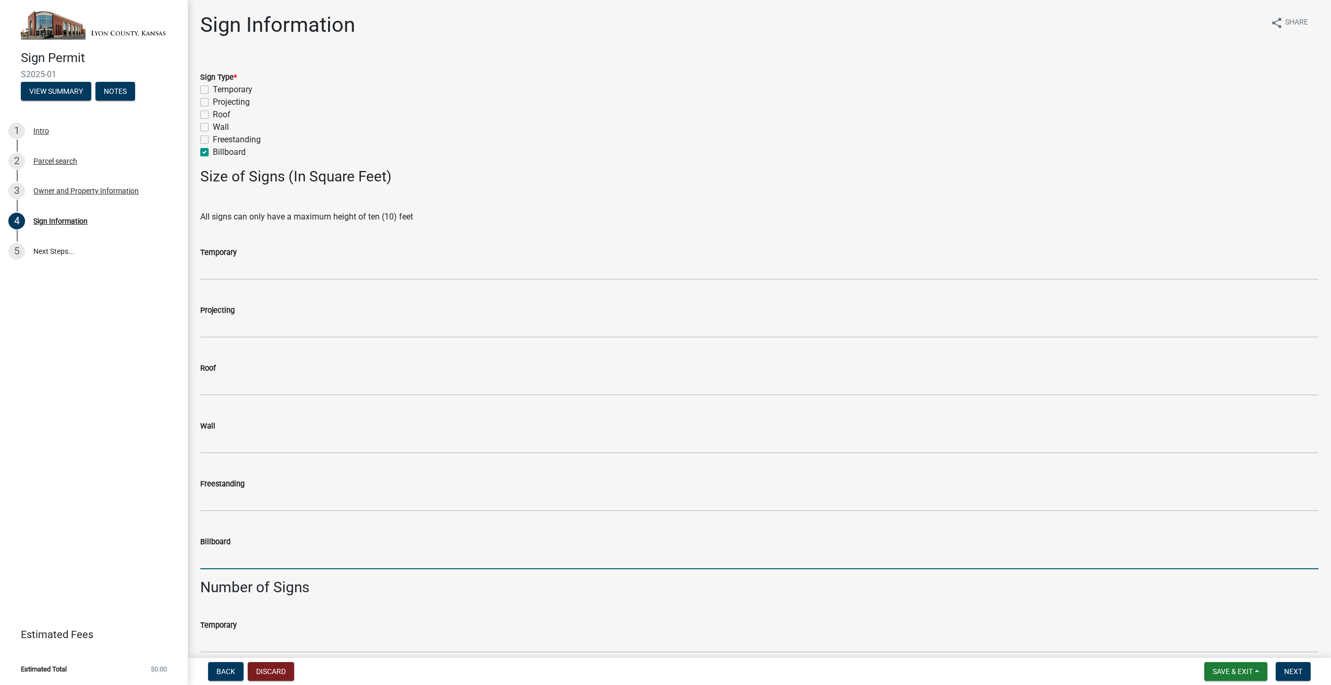
click at [244, 548] on input "text" at bounding box center [759, 558] width 1118 height 21
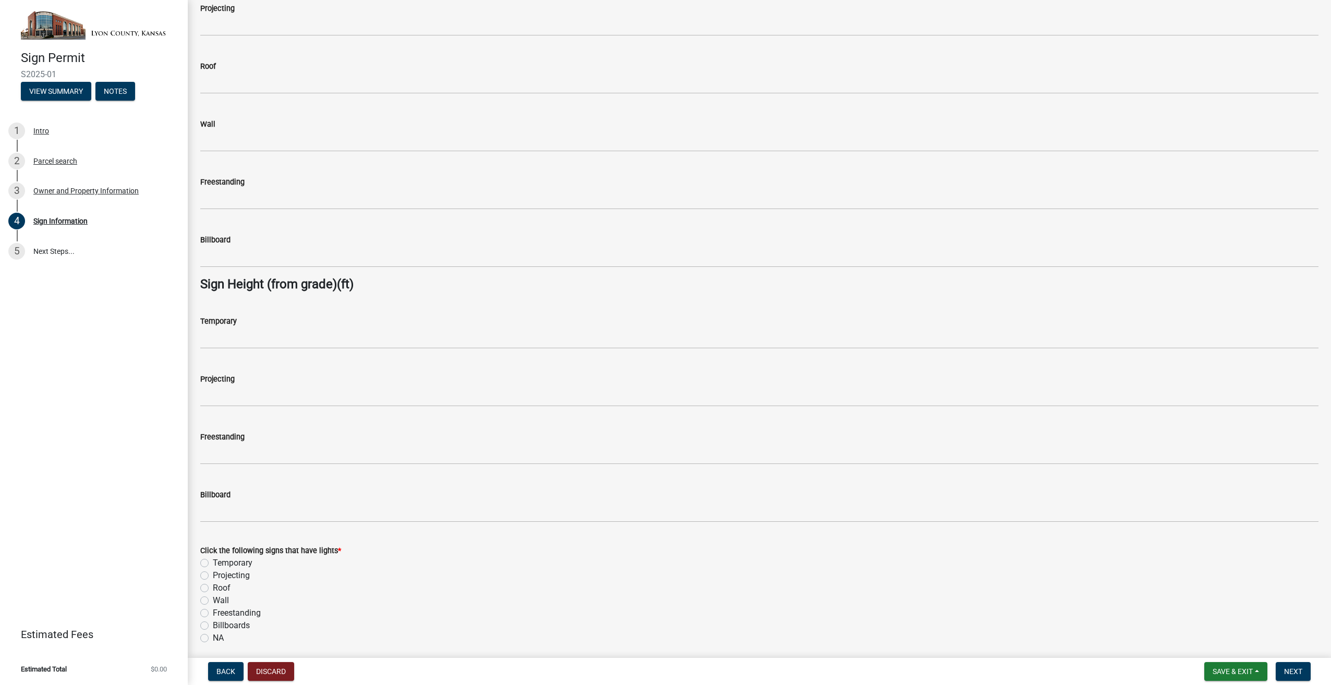
scroll to position [678, 0]
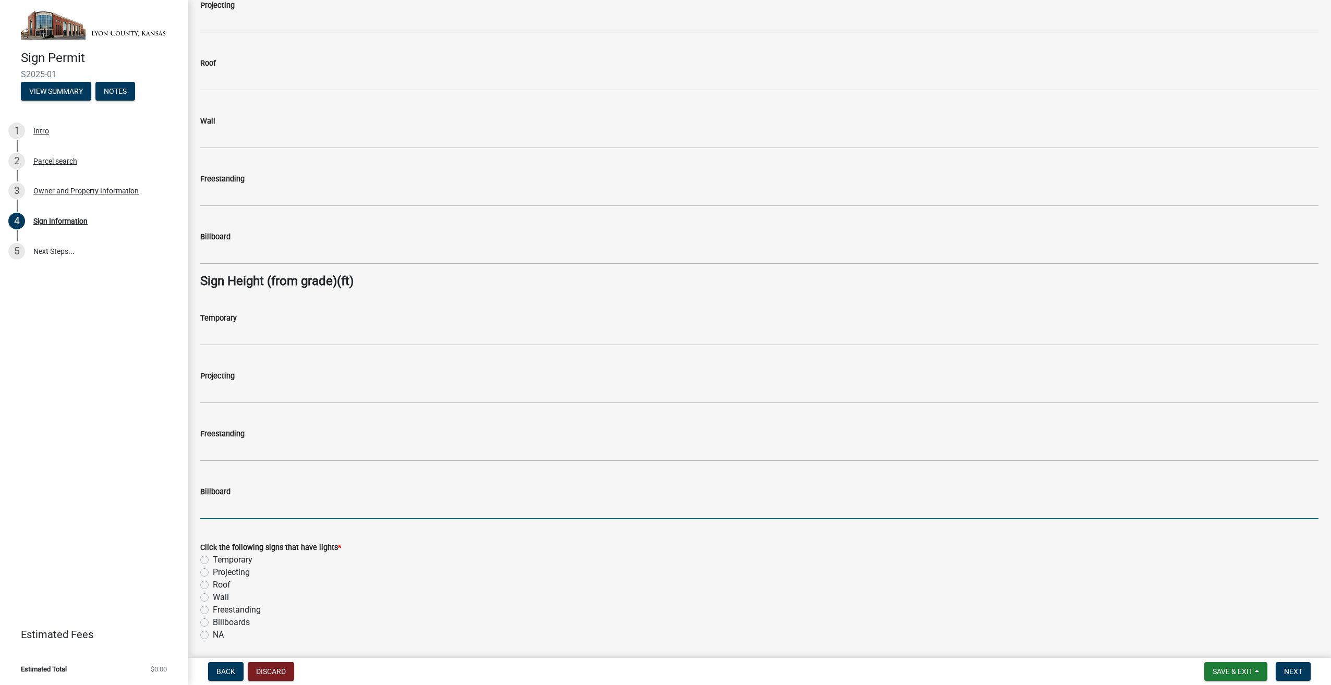
type input "10636"
click at [224, 509] on input "text" at bounding box center [759, 508] width 1118 height 21
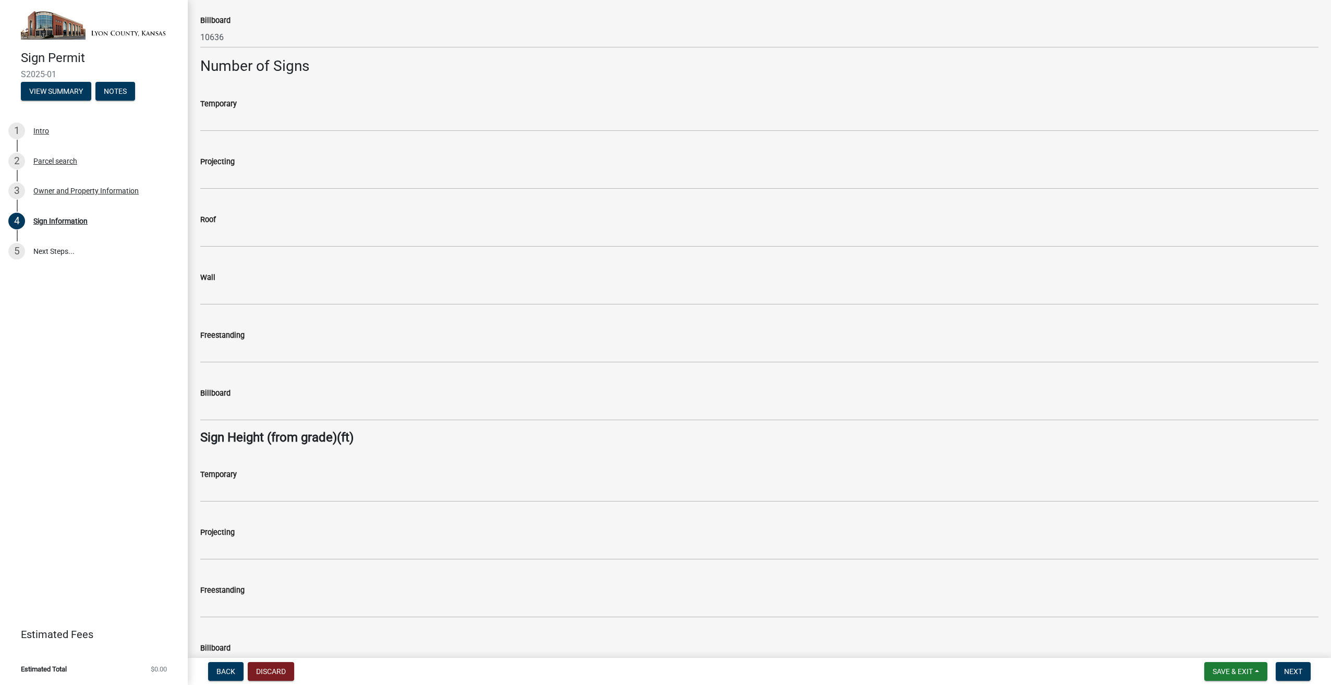
scroll to position [469, 0]
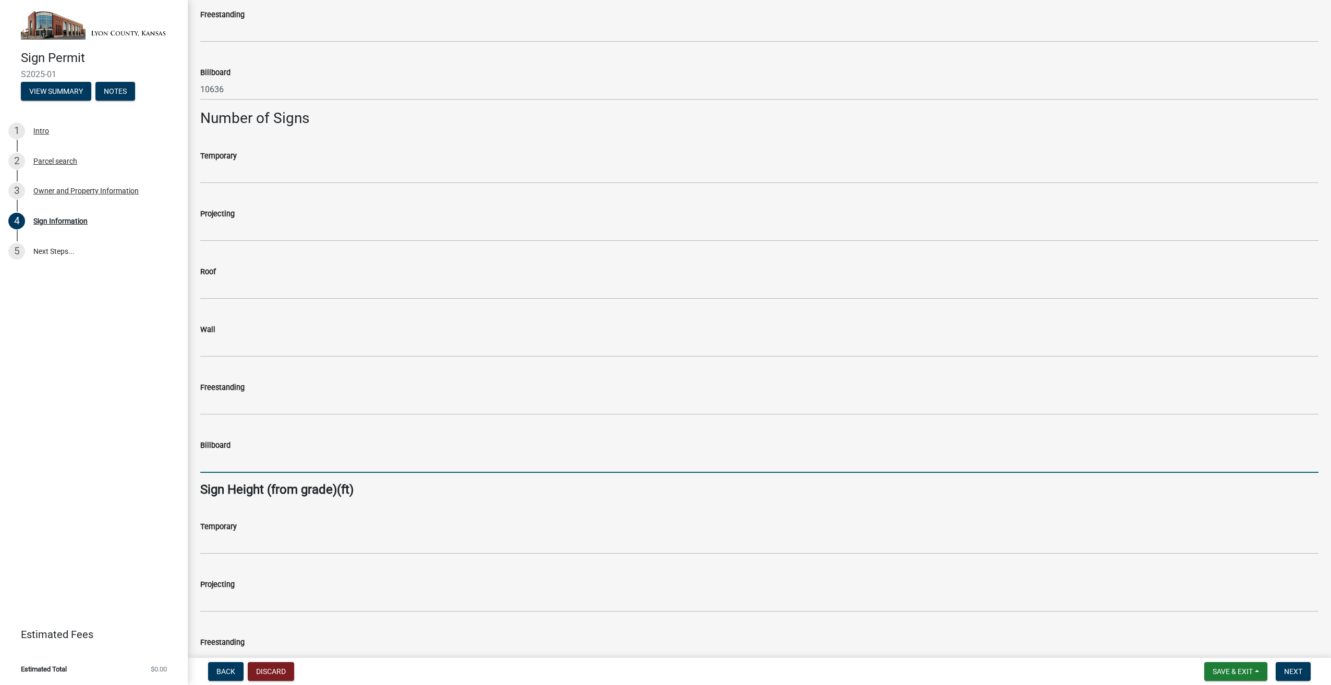
type input "50"
click at [230, 465] on input "text" at bounding box center [759, 462] width 1118 height 21
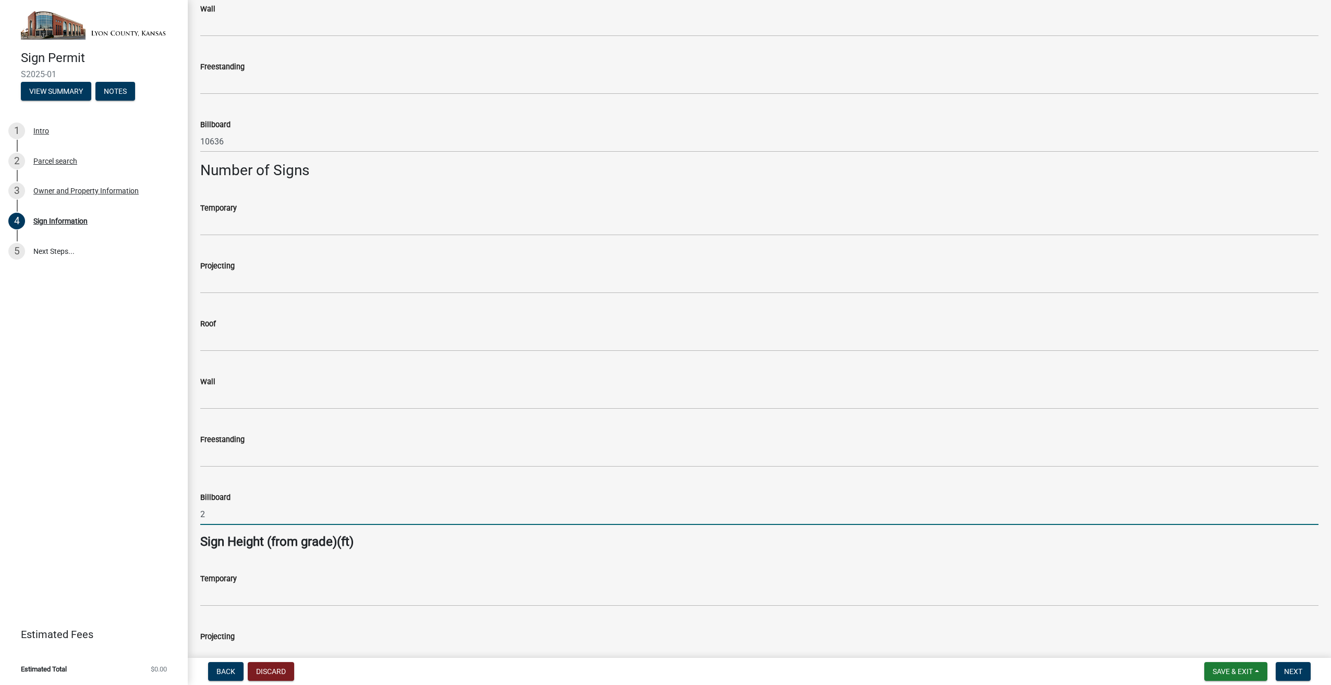
scroll to position [209, 0]
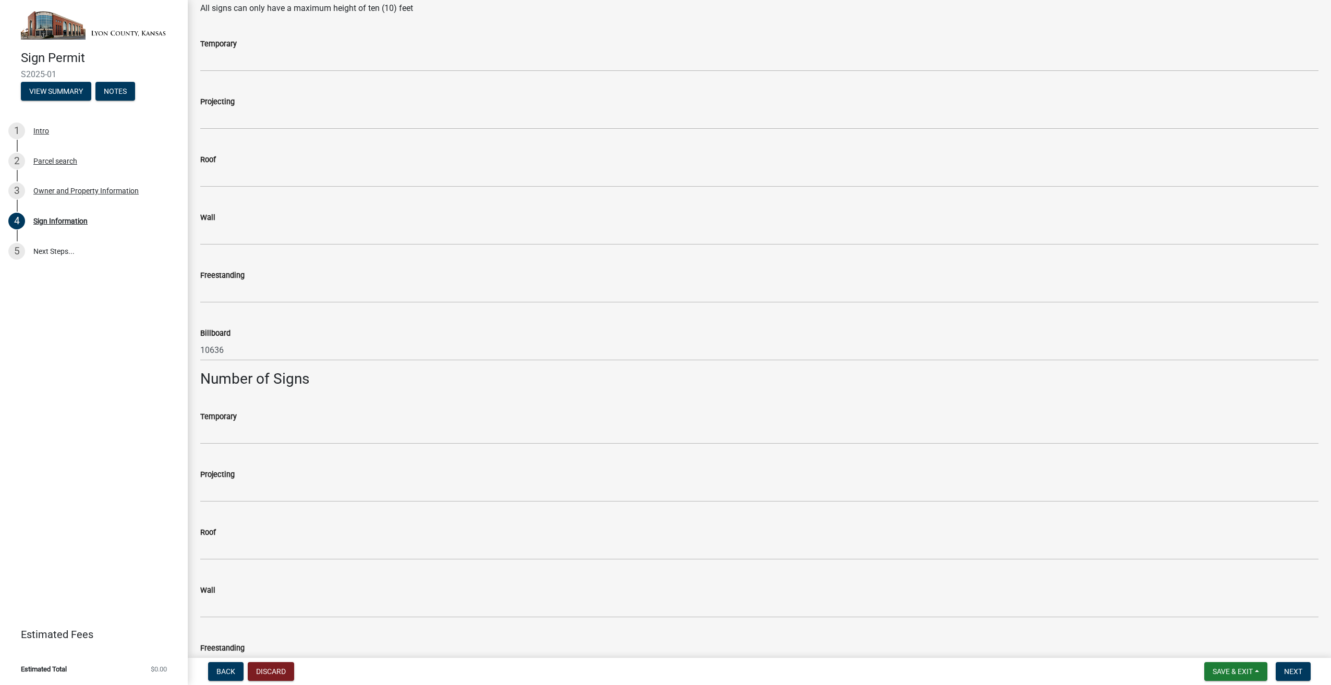
type input "2"
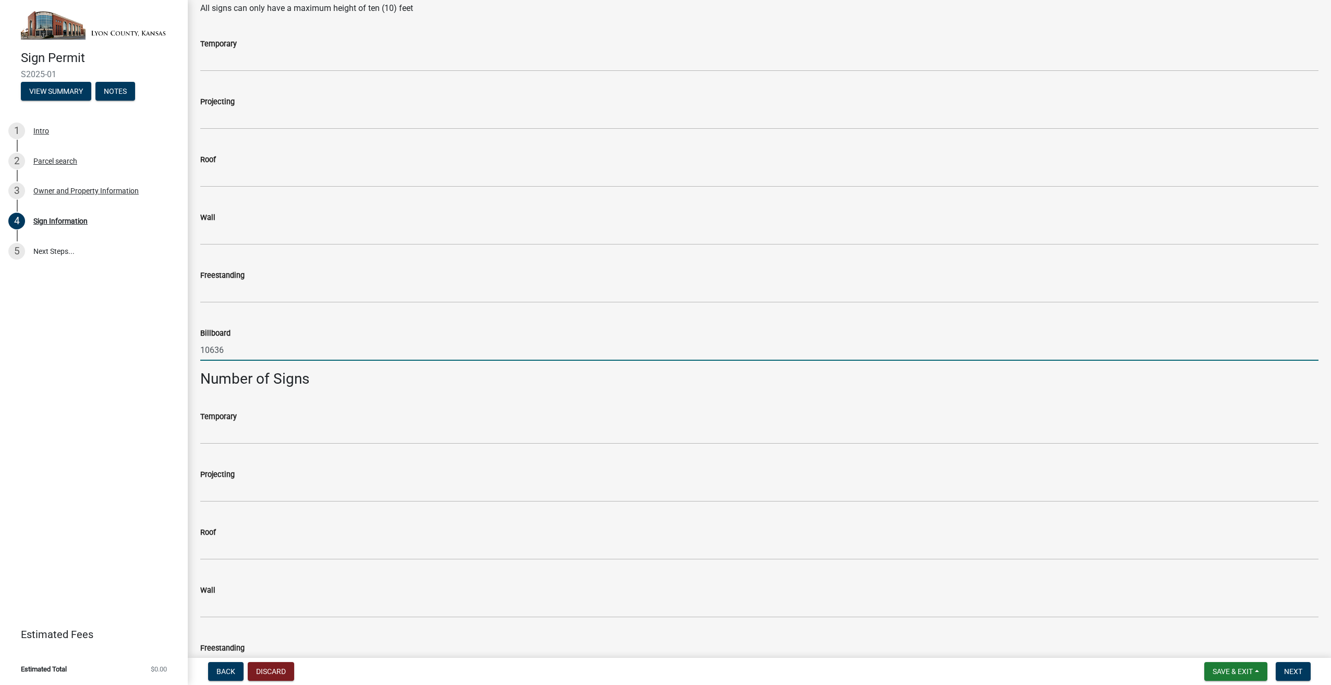
click at [213, 348] on input "10636" at bounding box center [759, 350] width 1118 height 21
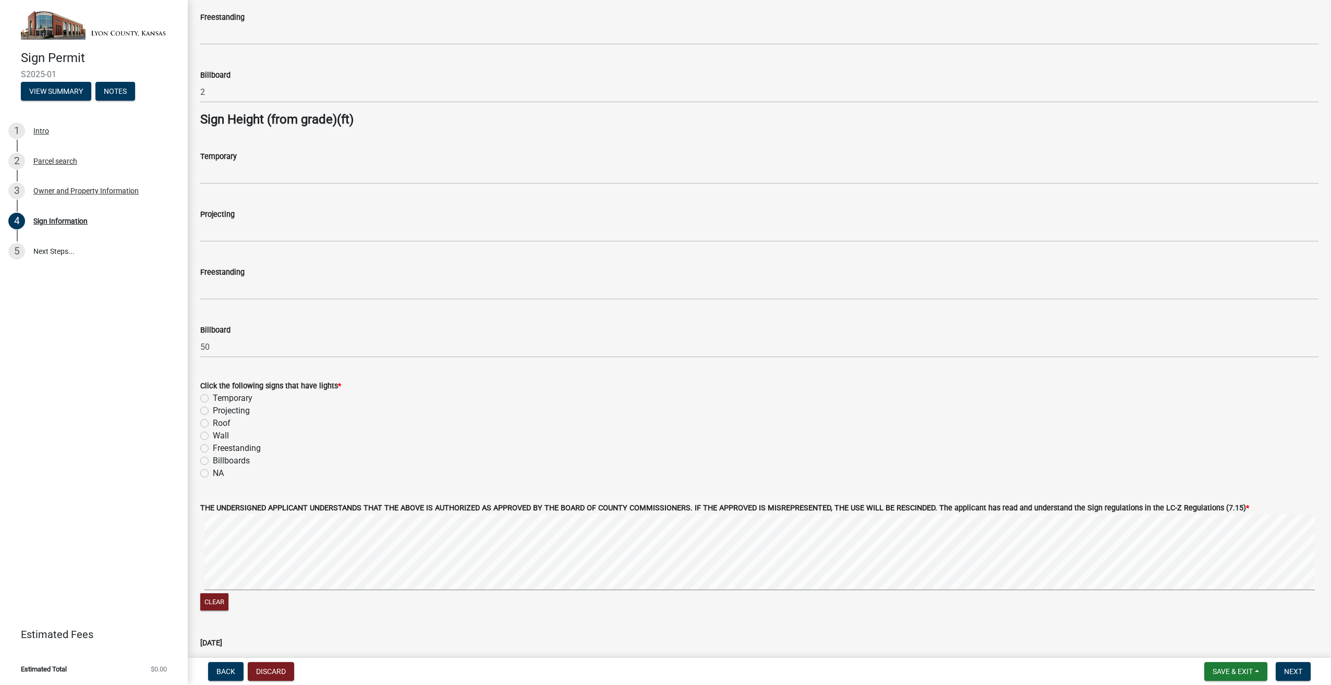
scroll to position [887, 0]
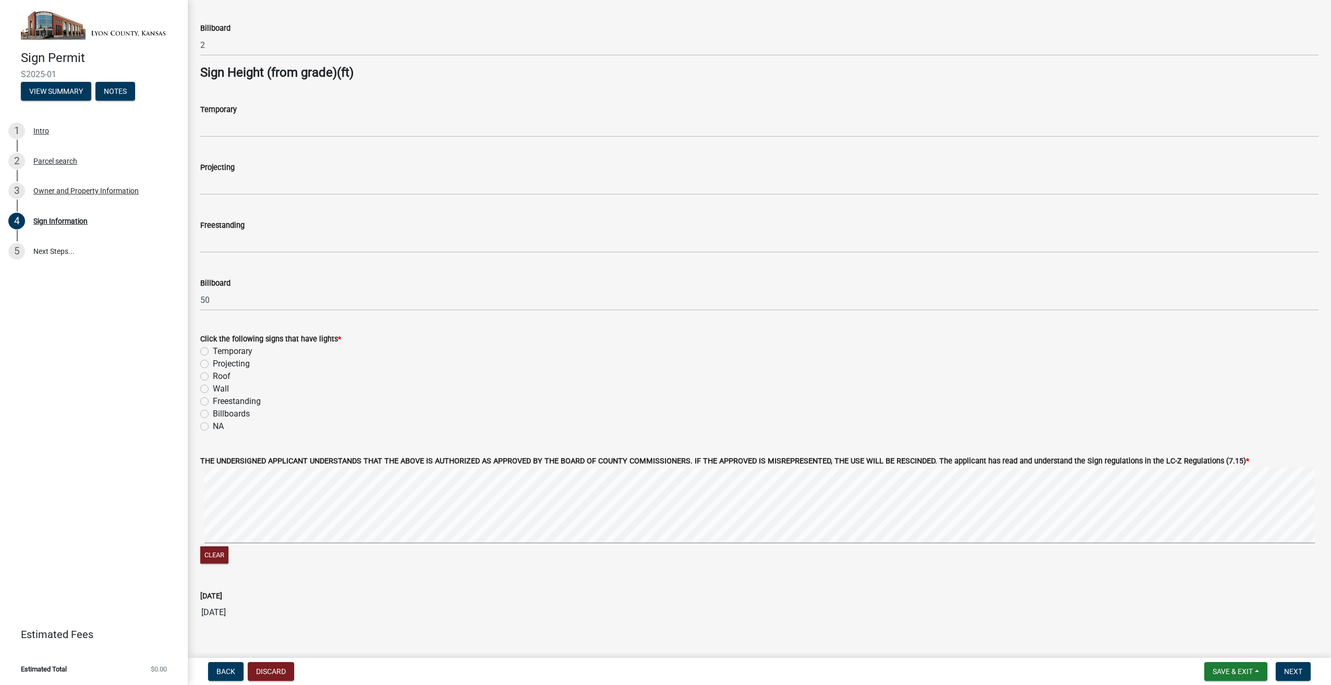
type input "10.636"
click at [213, 413] on label "Billboards" at bounding box center [231, 414] width 37 height 13
click at [213, 413] on input "Billboards" at bounding box center [216, 411] width 7 height 7
radio input "true"
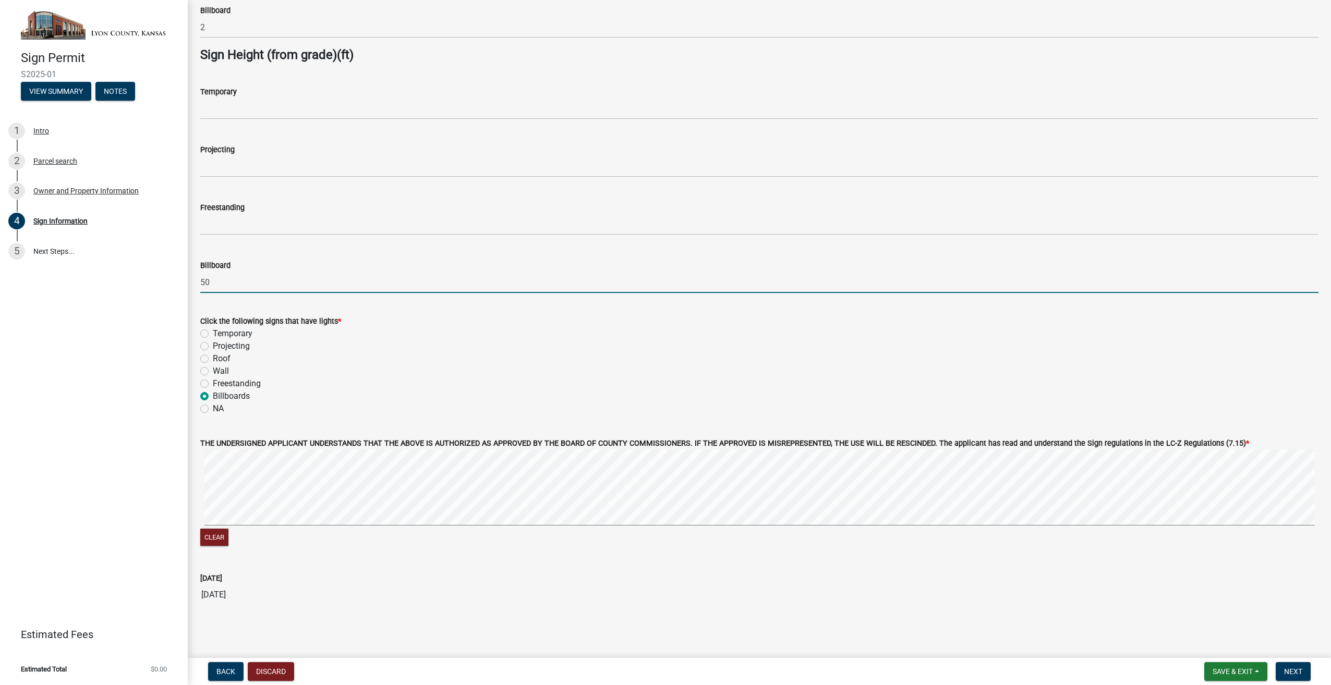
click at [253, 282] on input "50" at bounding box center [759, 282] width 1118 height 21
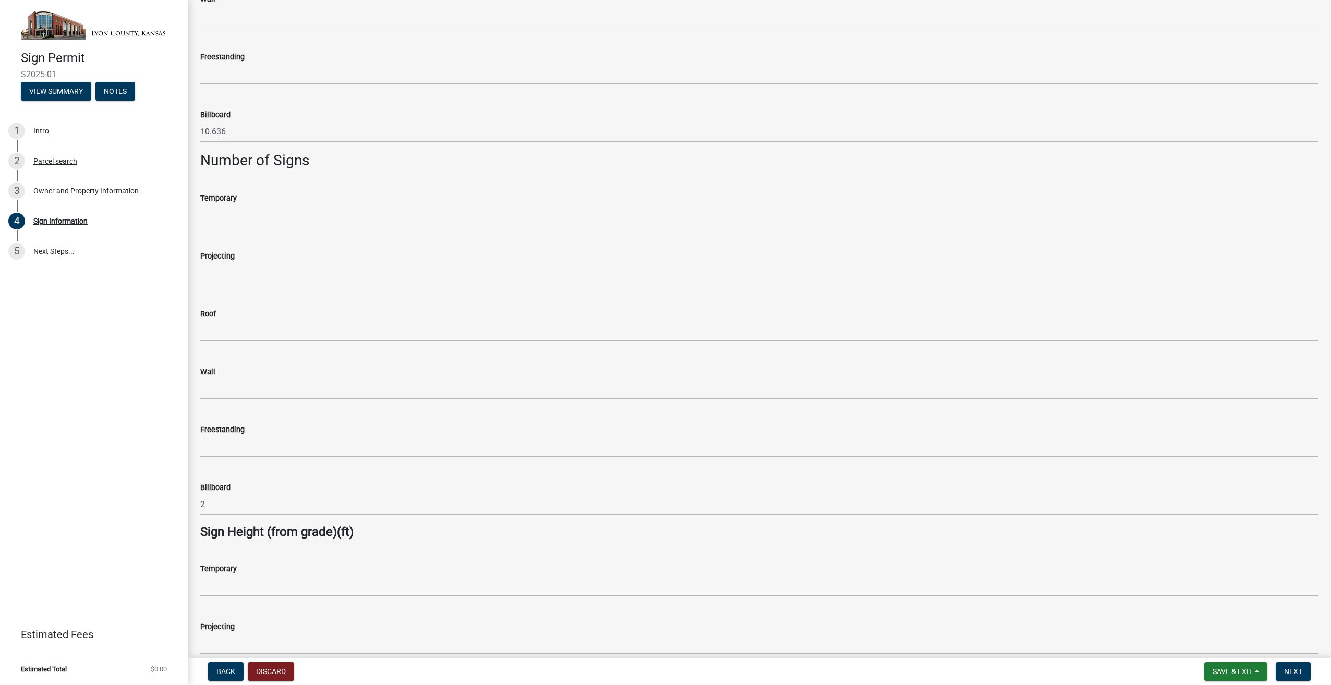
scroll to position [696, 0]
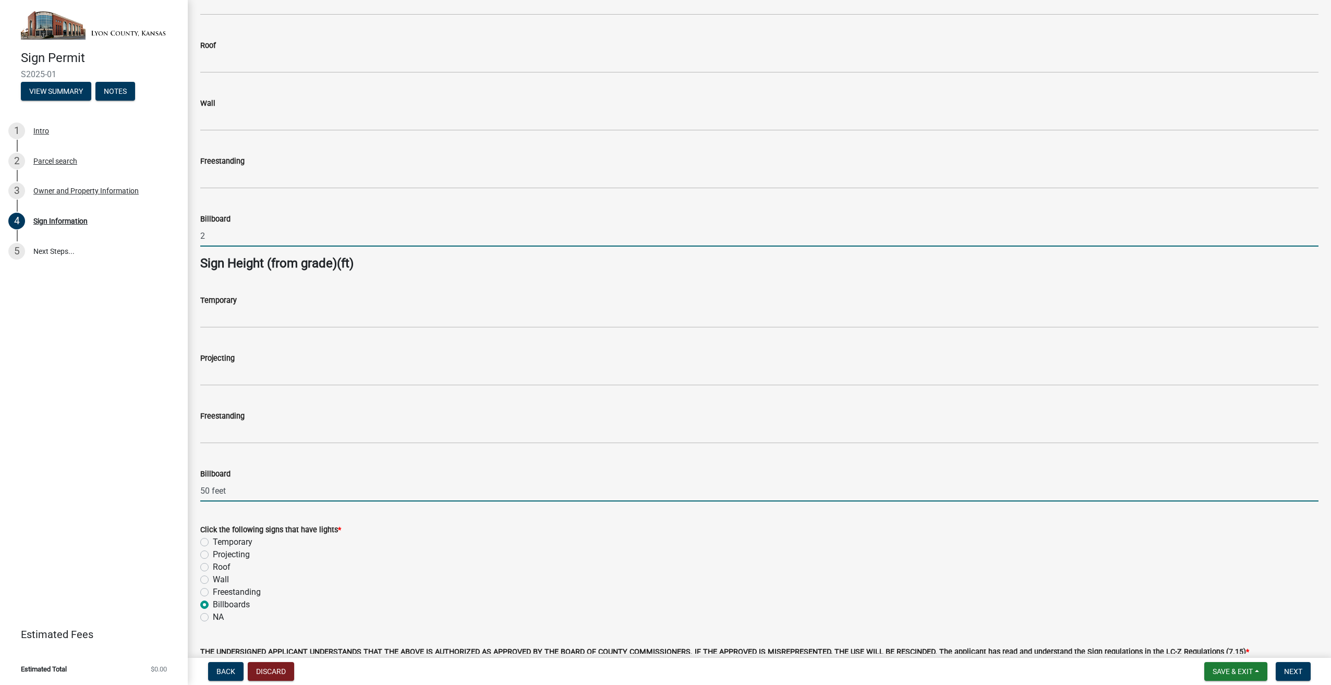
type input "50"
click at [237, 238] on input "2" at bounding box center [759, 235] width 1118 height 21
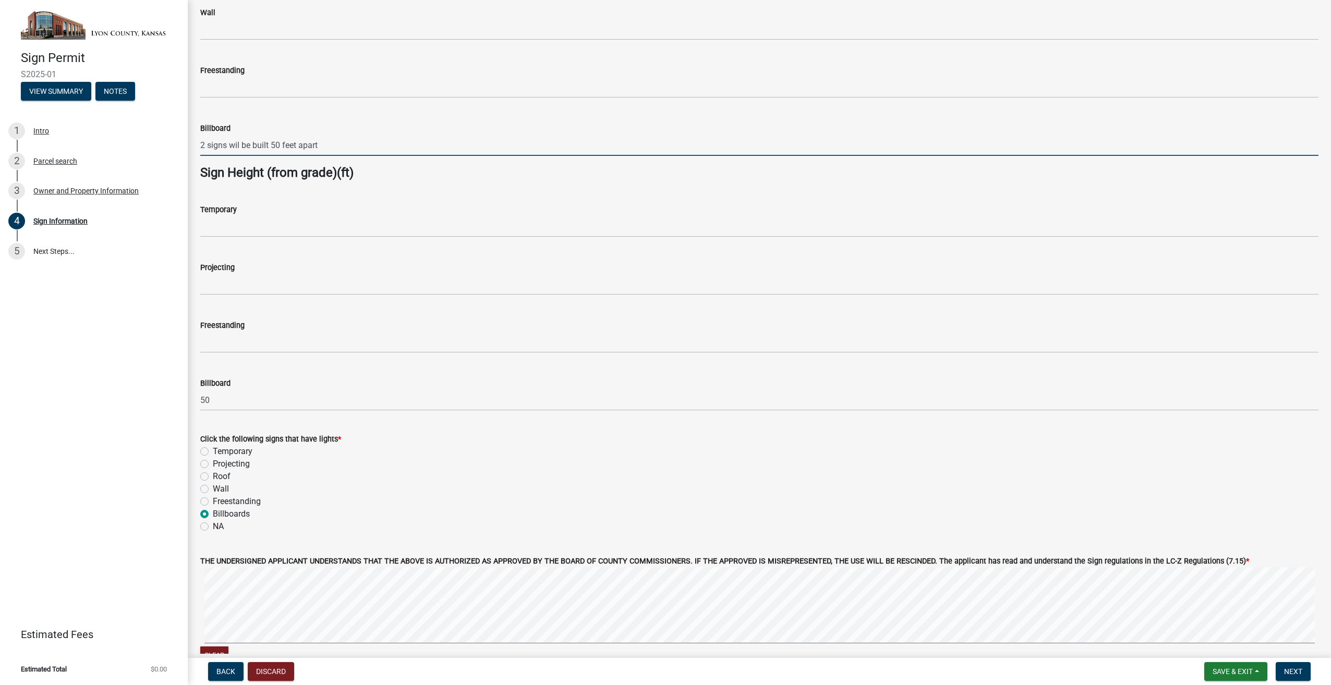
scroll to position [904, 0]
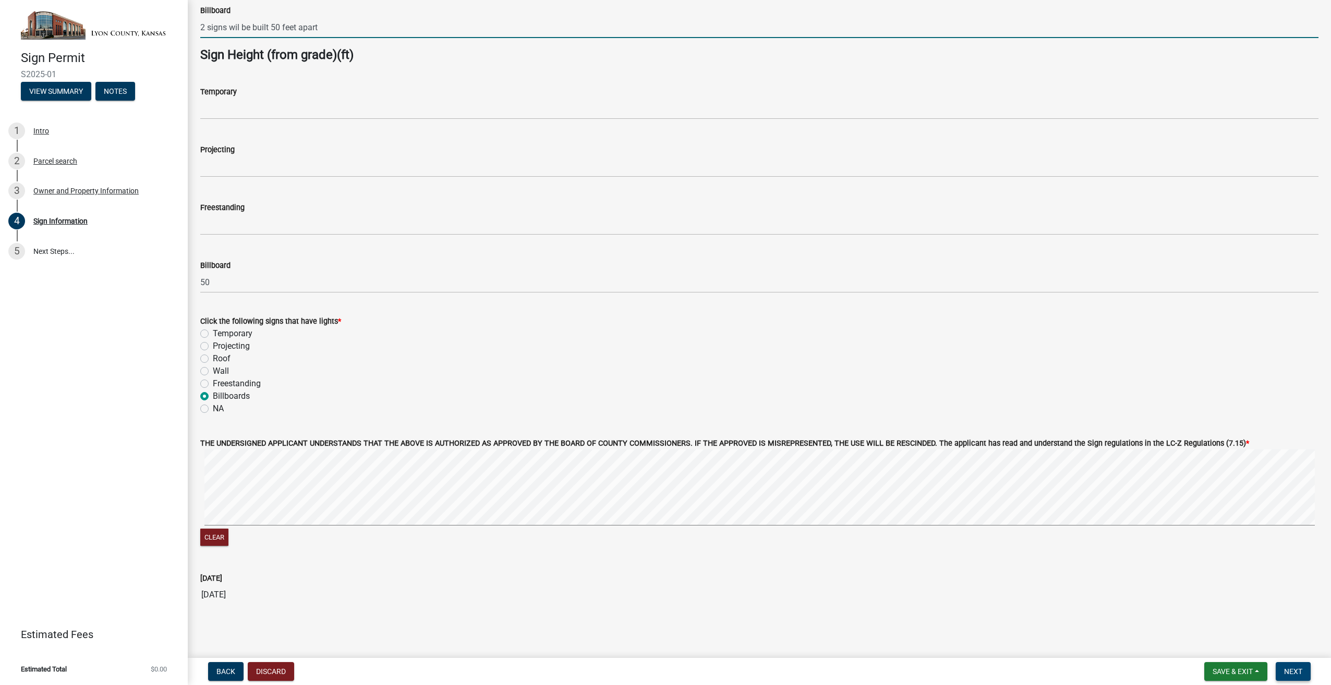
type input "250"
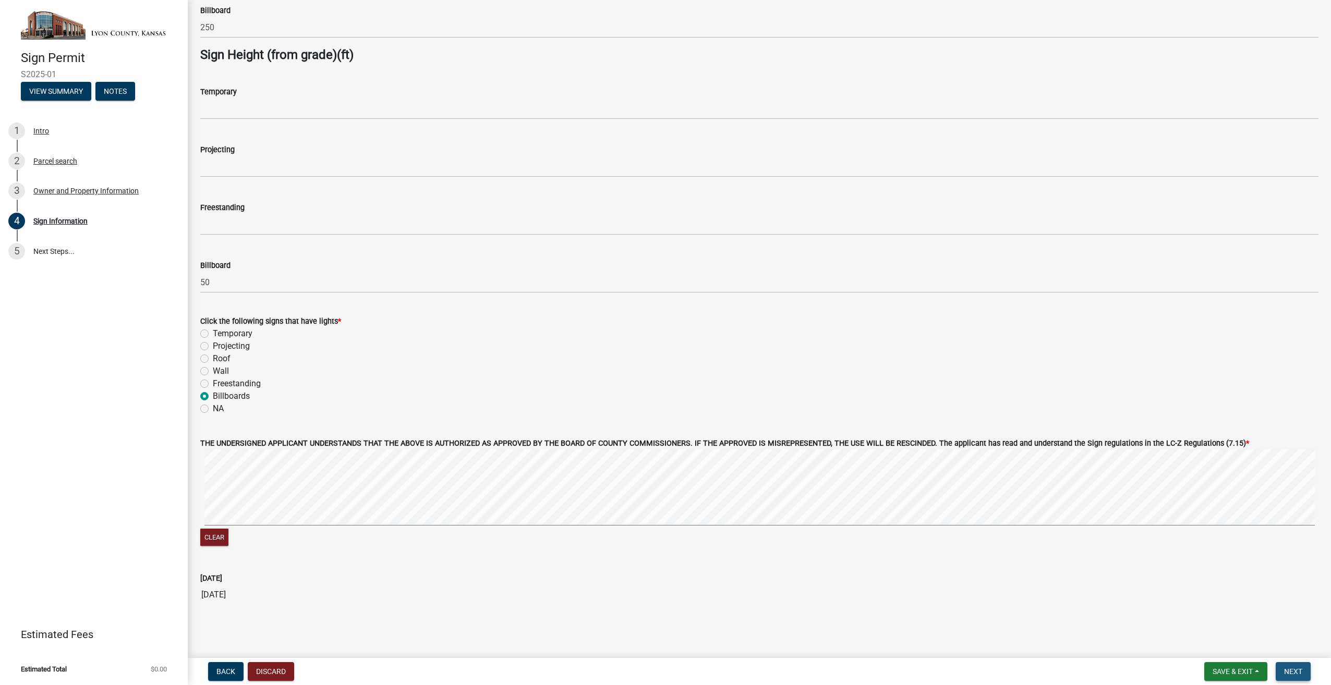
click at [1294, 669] on span "Next" at bounding box center [1293, 672] width 18 height 8
